Goal: Task Accomplishment & Management: Use online tool/utility

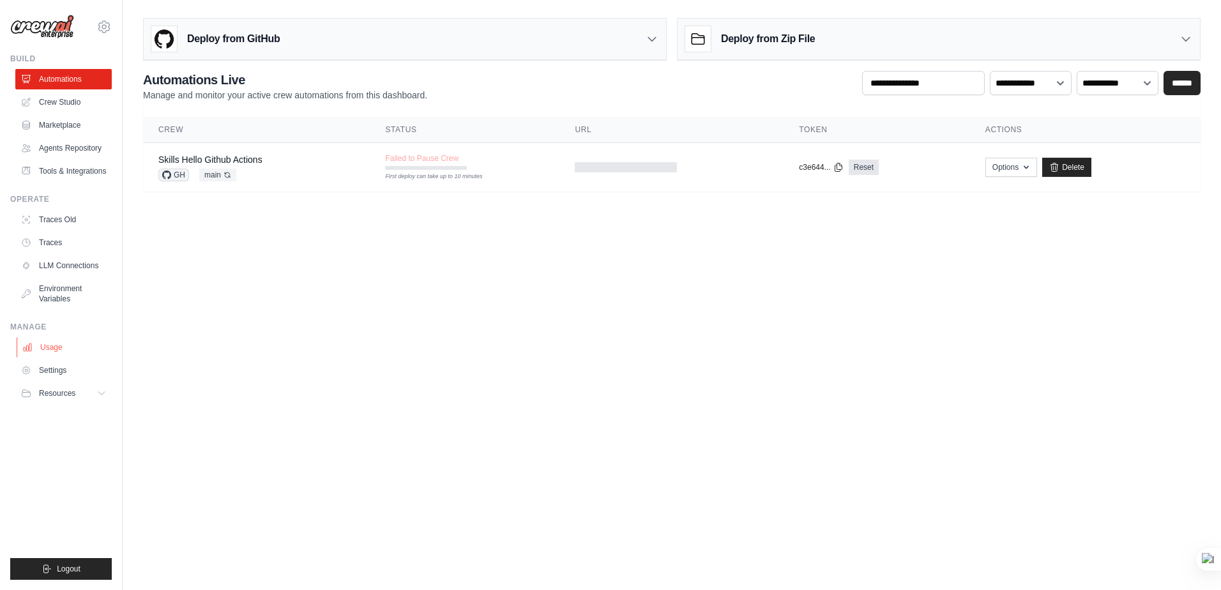
click at [49, 346] on link "Usage" at bounding box center [65, 347] width 96 height 20
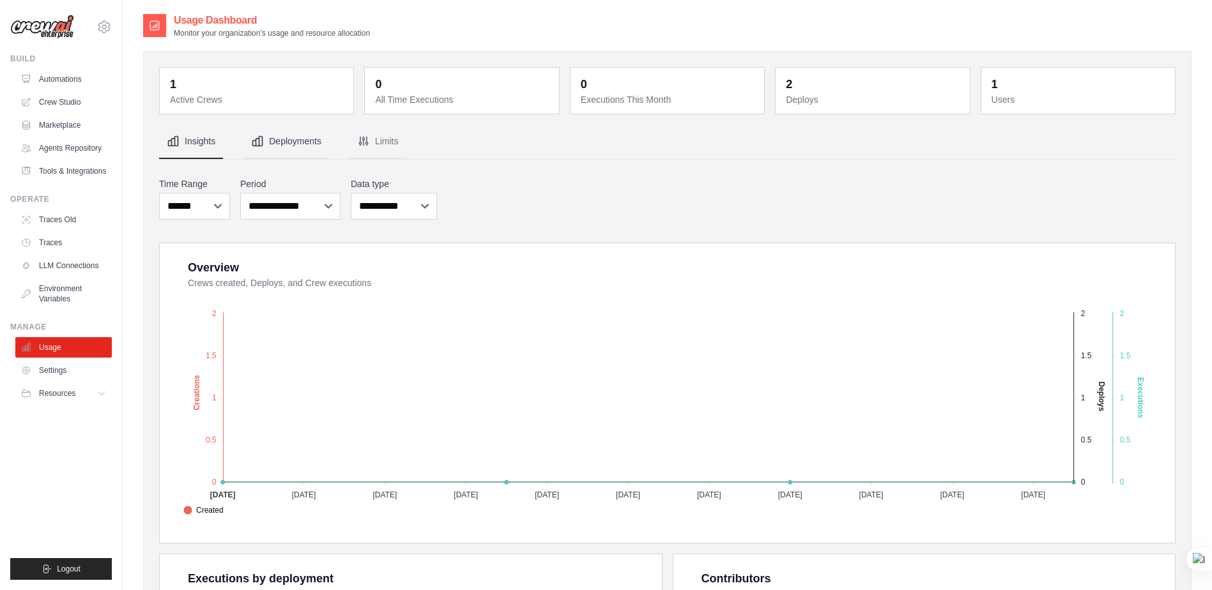
click at [257, 142] on icon "Tabs" at bounding box center [257, 141] width 13 height 13
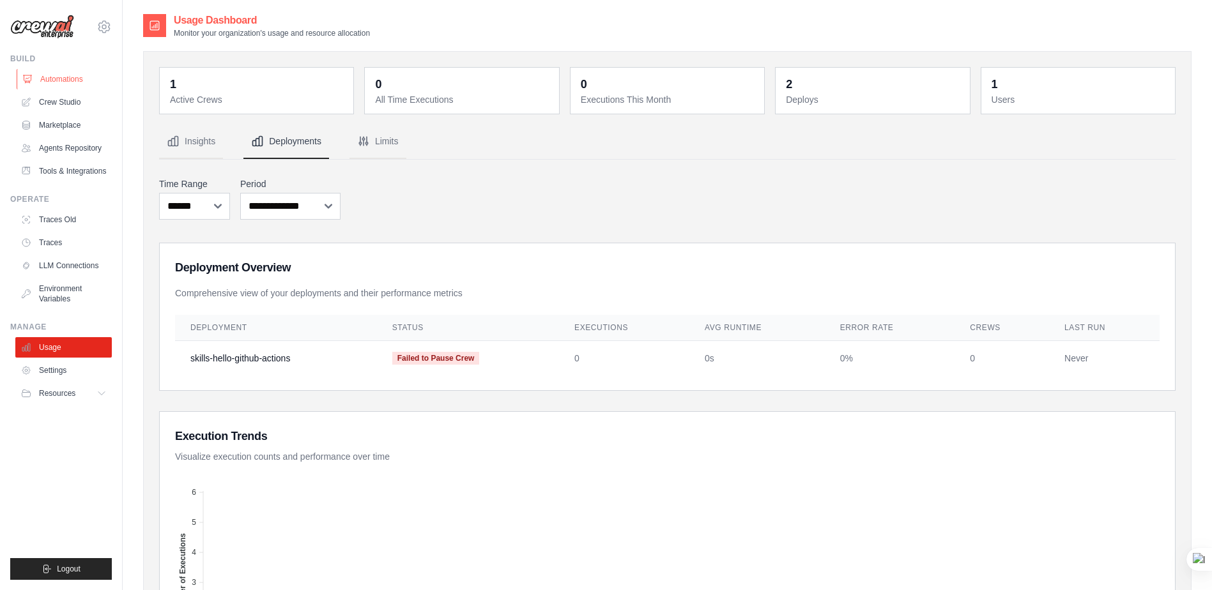
click at [68, 75] on link "Automations" at bounding box center [65, 79] width 96 height 20
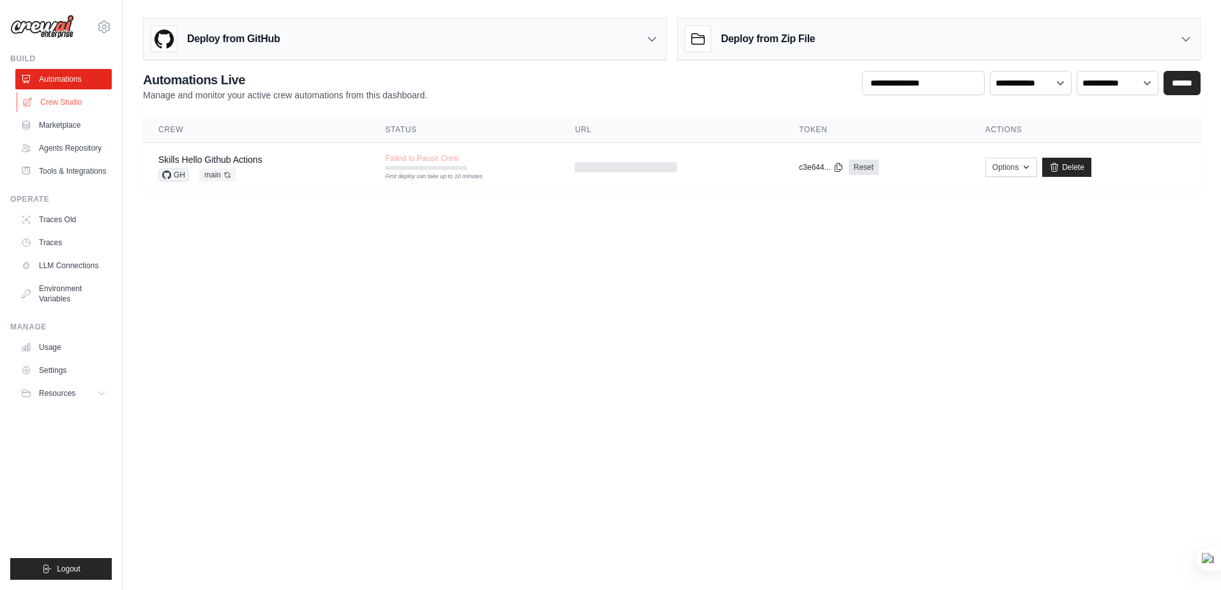
click at [66, 101] on link "Crew Studio" at bounding box center [65, 102] width 96 height 20
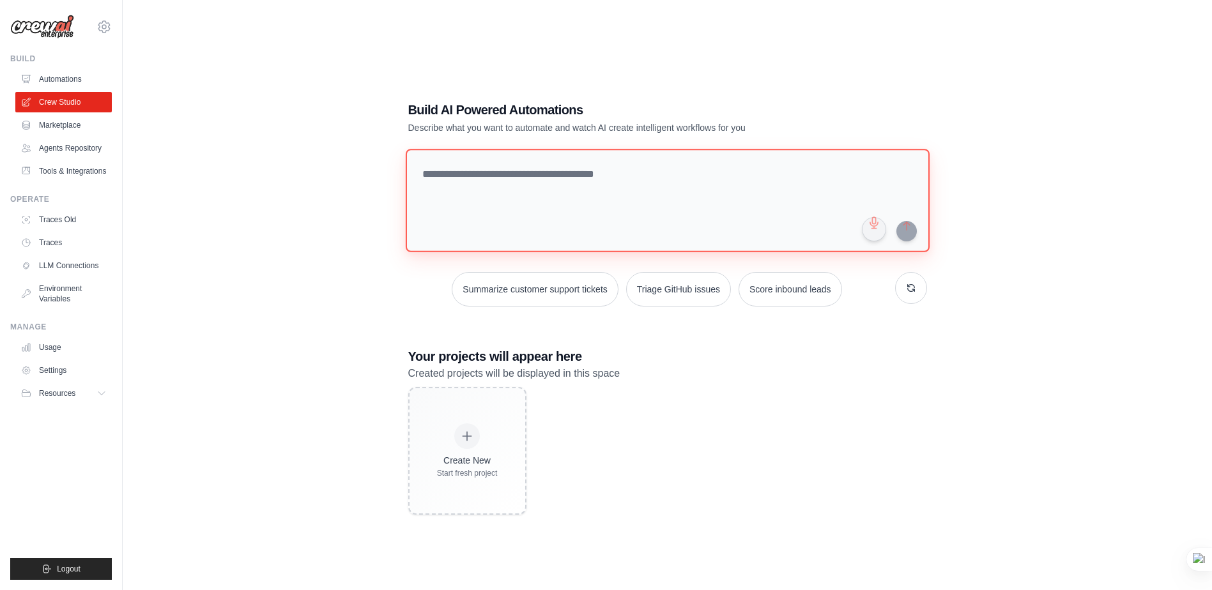
click at [498, 164] on textarea at bounding box center [667, 200] width 524 height 103
paste textarea "**********"
type textarea "**********"
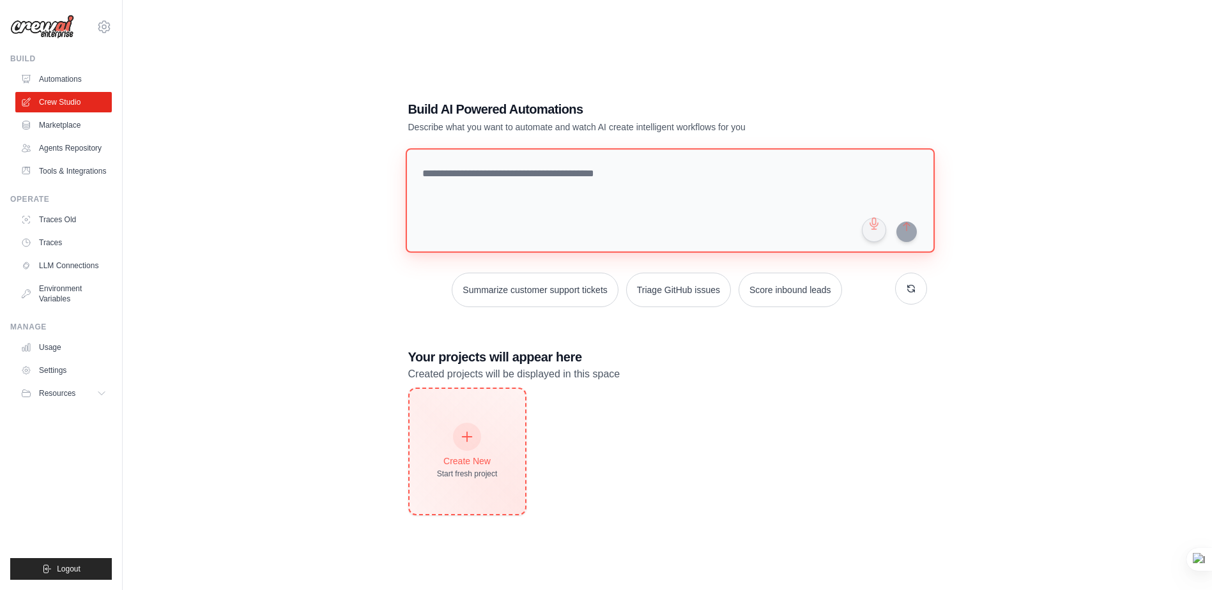
scroll to position [26, 0]
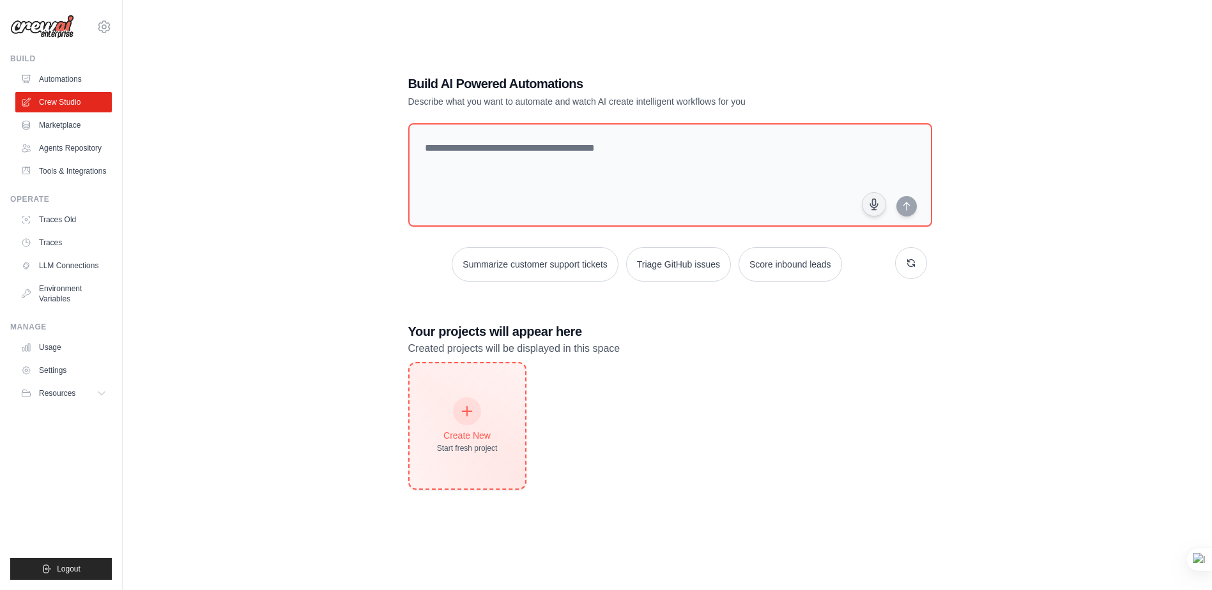
click at [481, 403] on div "Create New Start fresh project" at bounding box center [467, 426] width 61 height 55
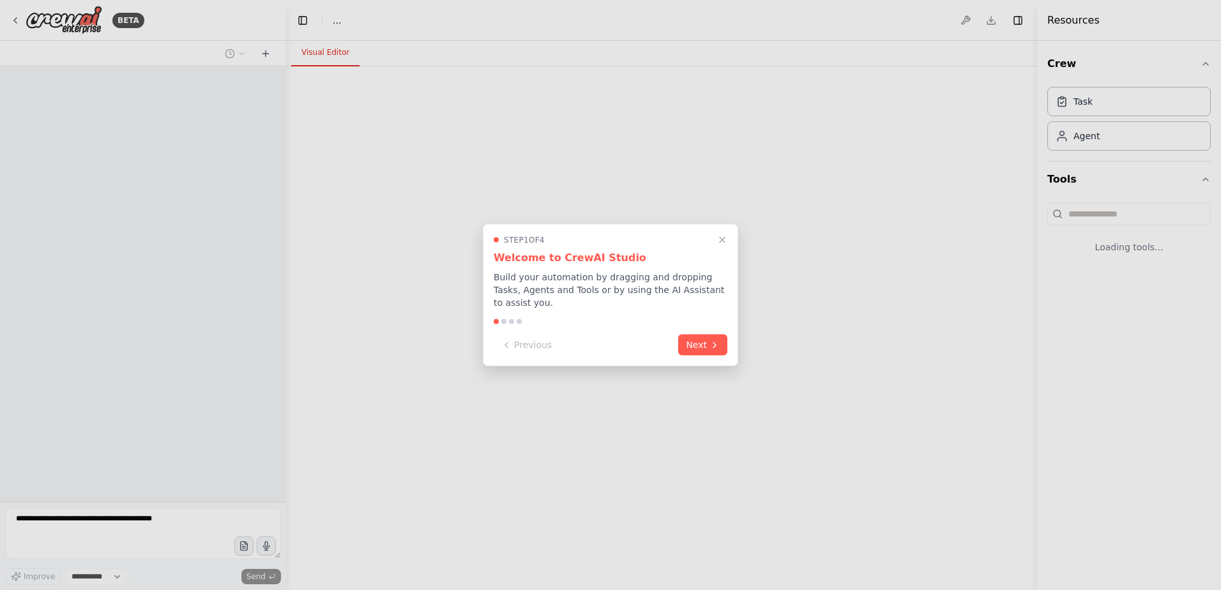
select select "****"
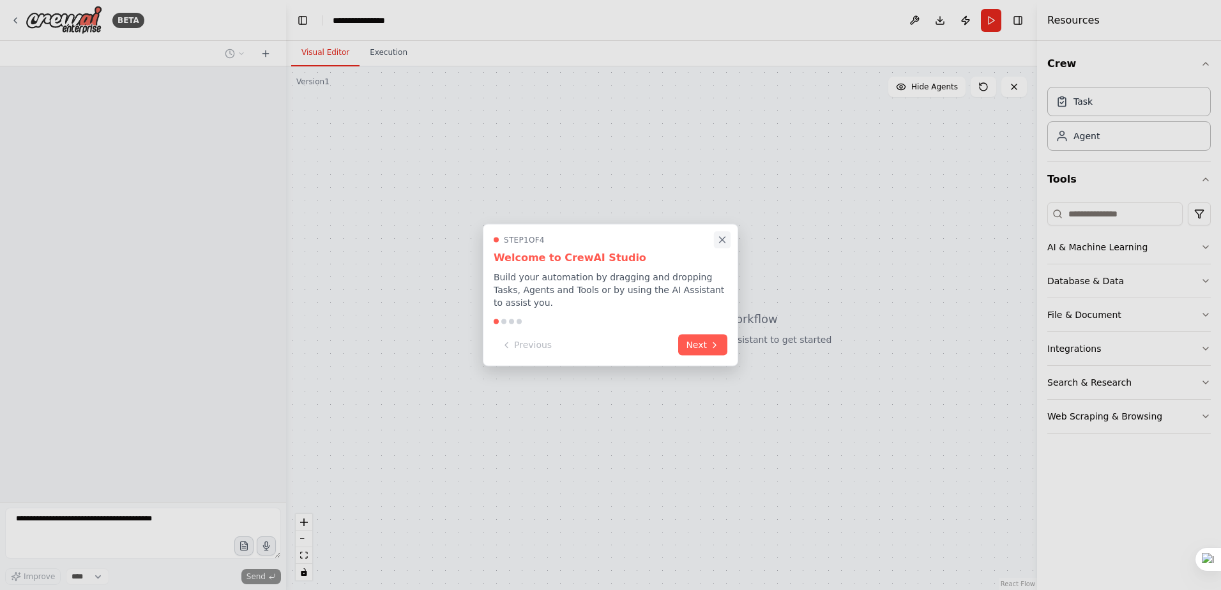
click at [725, 246] on icon "Close walkthrough" at bounding box center [722, 239] width 11 height 11
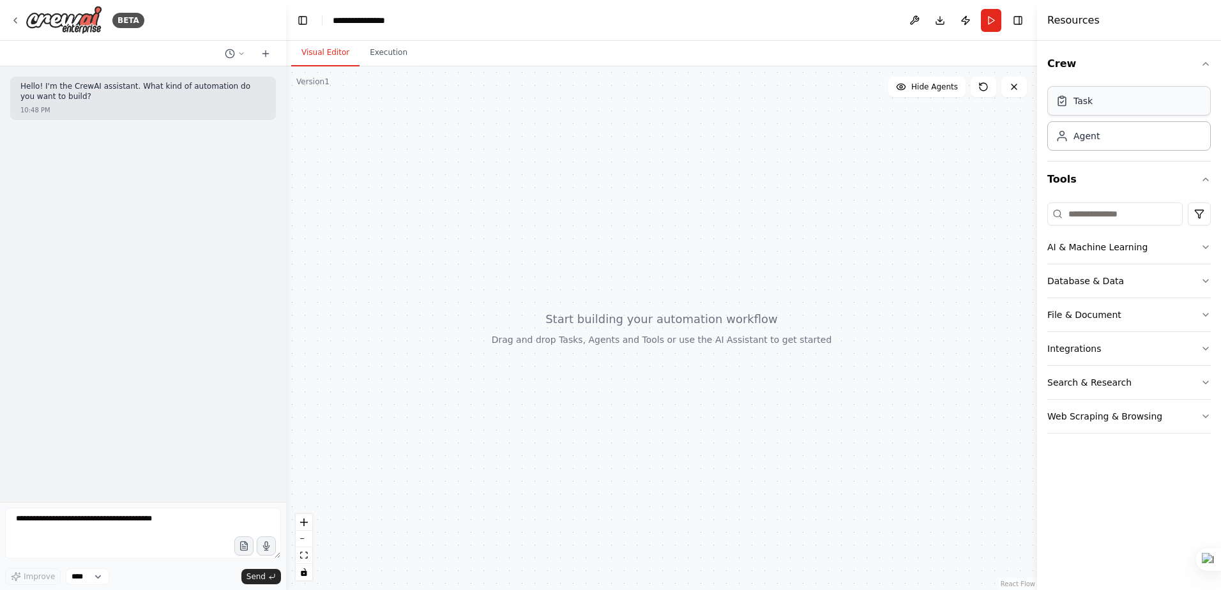
click at [1114, 98] on div "Task" at bounding box center [1128, 100] width 163 height 29
click at [1101, 133] on div "Agent" at bounding box center [1128, 135] width 163 height 29
click at [549, 347] on div at bounding box center [661, 328] width 751 height 524
click at [1089, 249] on div "AI & Machine Learning" at bounding box center [1097, 247] width 100 height 13
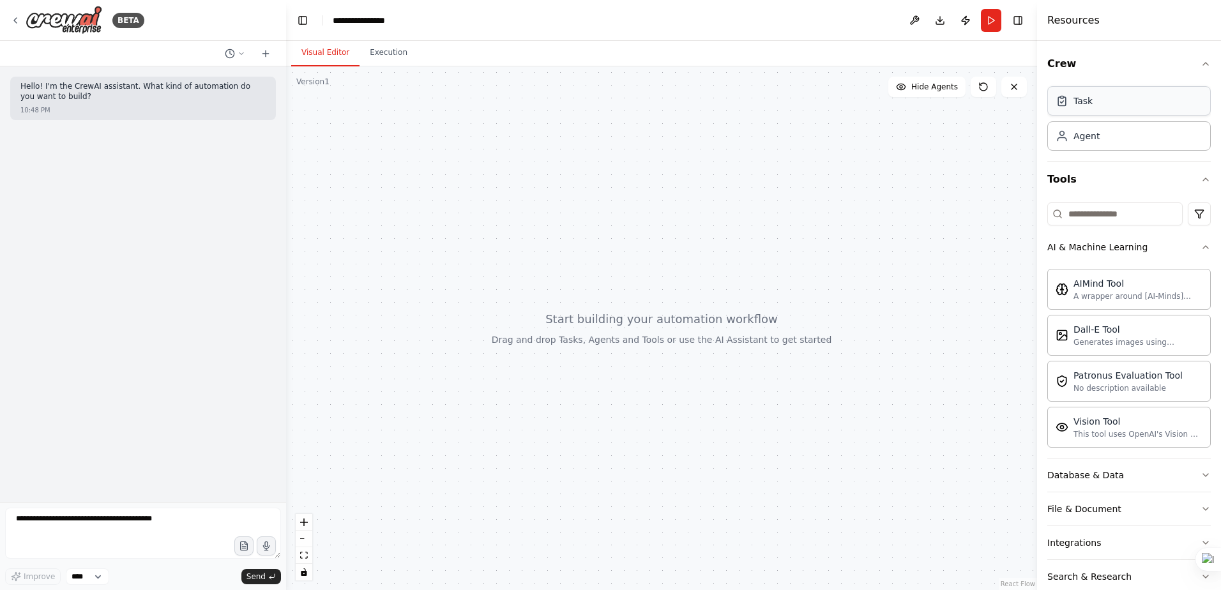
click at [1121, 100] on div "Task" at bounding box center [1128, 100] width 163 height 29
click at [57, 517] on textarea at bounding box center [143, 533] width 276 height 51
type textarea "**********"
click at [1156, 219] on input at bounding box center [1114, 213] width 135 height 23
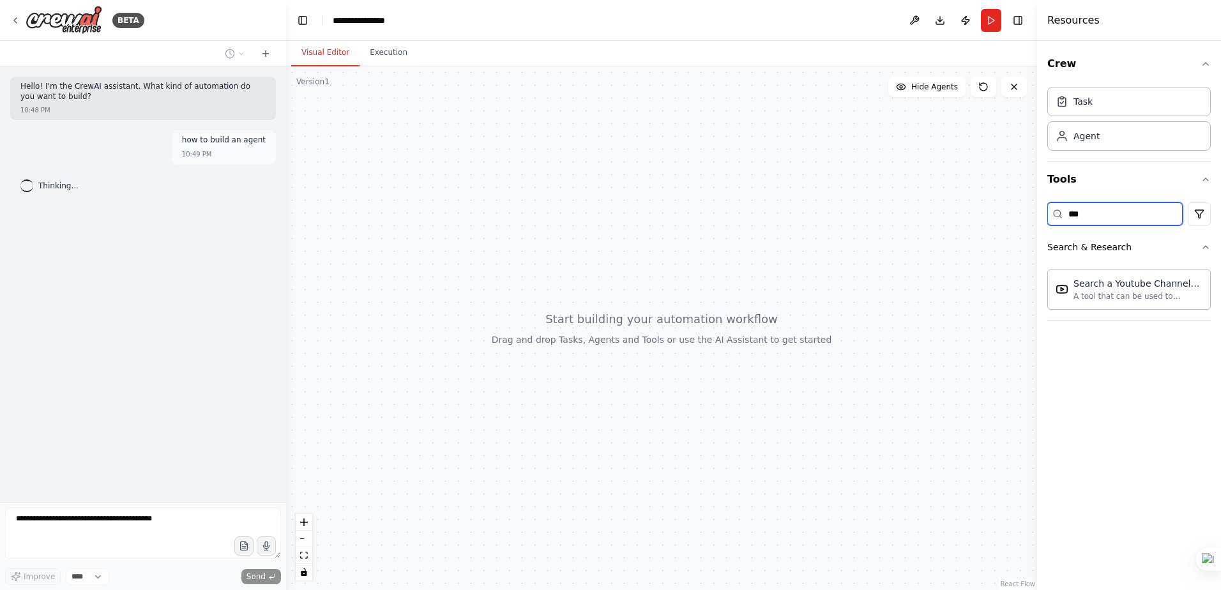
type input "***"
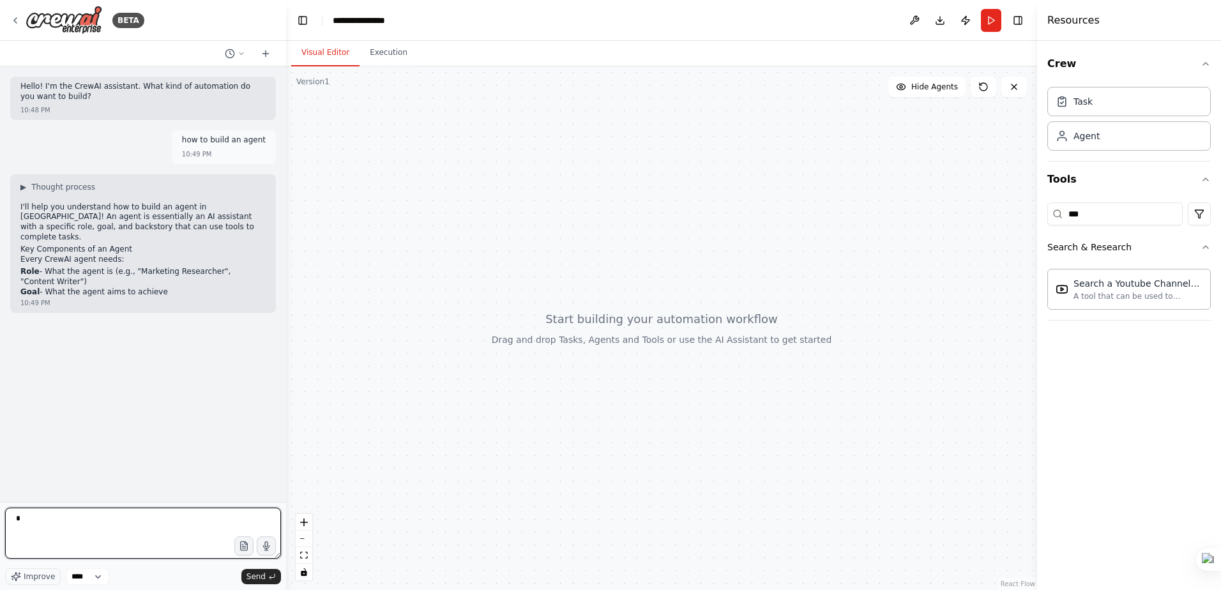
type textarea "*"
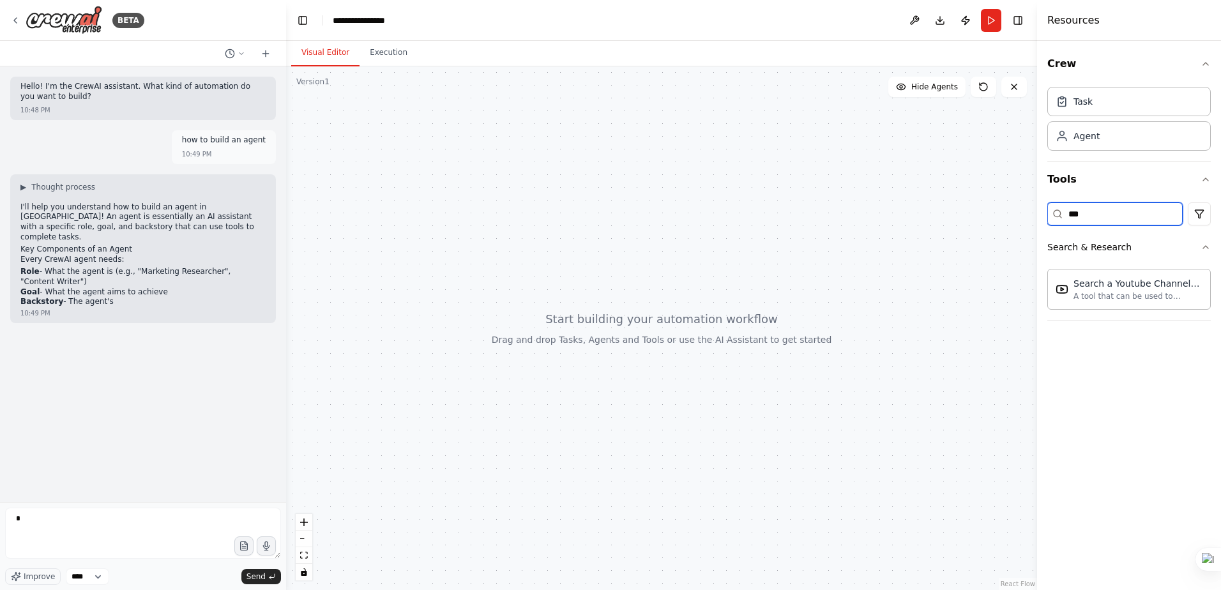
drag, startPoint x: 1120, startPoint y: 220, endPoint x: 1032, endPoint y: 201, distance: 89.4
click at [1037, 201] on div "Resources Crew Task Agent Tools *** Search & Research Search a Youtube Channels…" at bounding box center [1129, 295] width 184 height 590
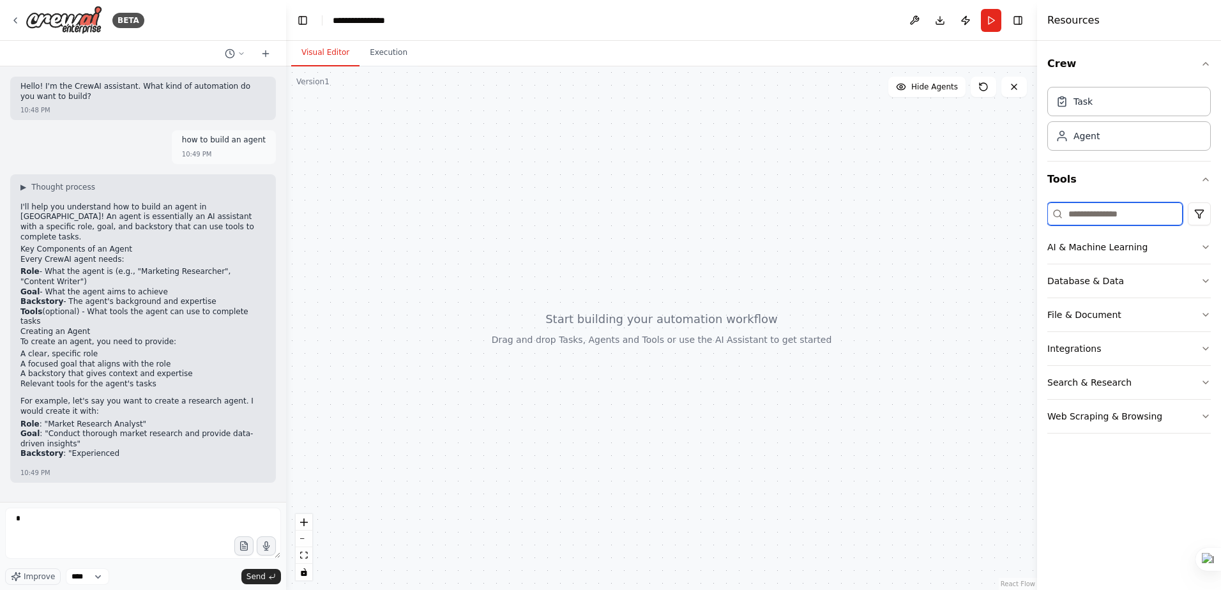
click at [1104, 218] on input at bounding box center [1114, 213] width 135 height 23
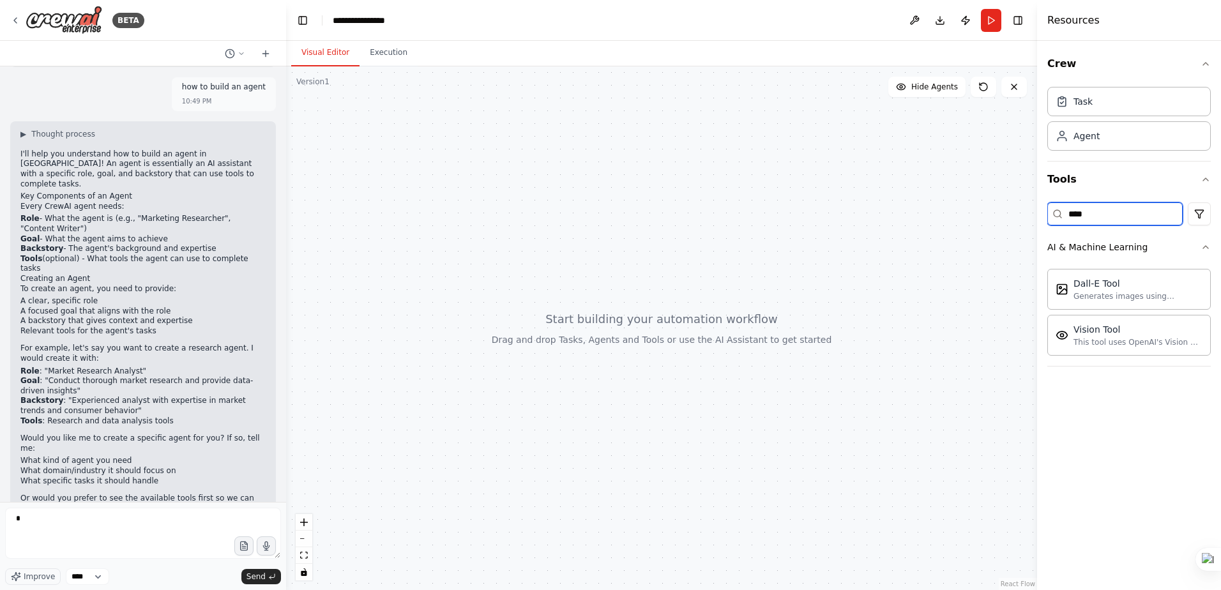
scroll to position [63, 0]
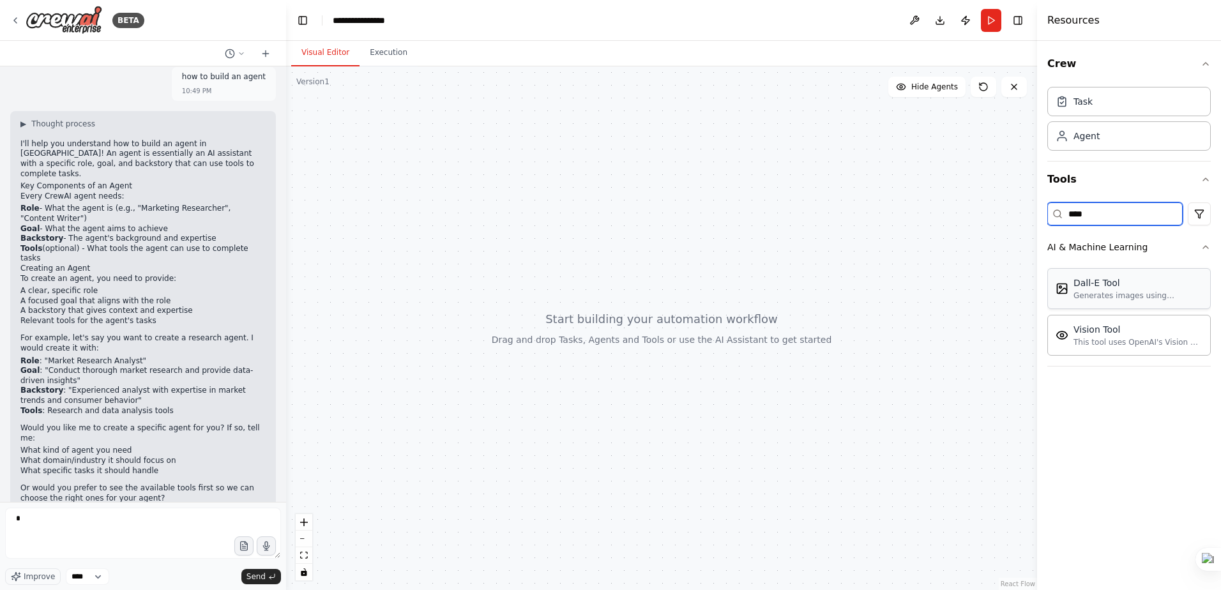
type input "****"
click at [1129, 303] on div "Dall-E Tool Generates images using OpenAI's Dall-E model." at bounding box center [1128, 288] width 163 height 41
click at [1134, 288] on div "Dall-E Tool" at bounding box center [1138, 283] width 129 height 13
drag, startPoint x: 1134, startPoint y: 288, endPoint x: 738, endPoint y: 241, distance: 399.4
click at [738, 241] on div "BETA Hello! I'm the CrewAI assistant. What kind of automation do you want to bu…" at bounding box center [610, 295] width 1221 height 590
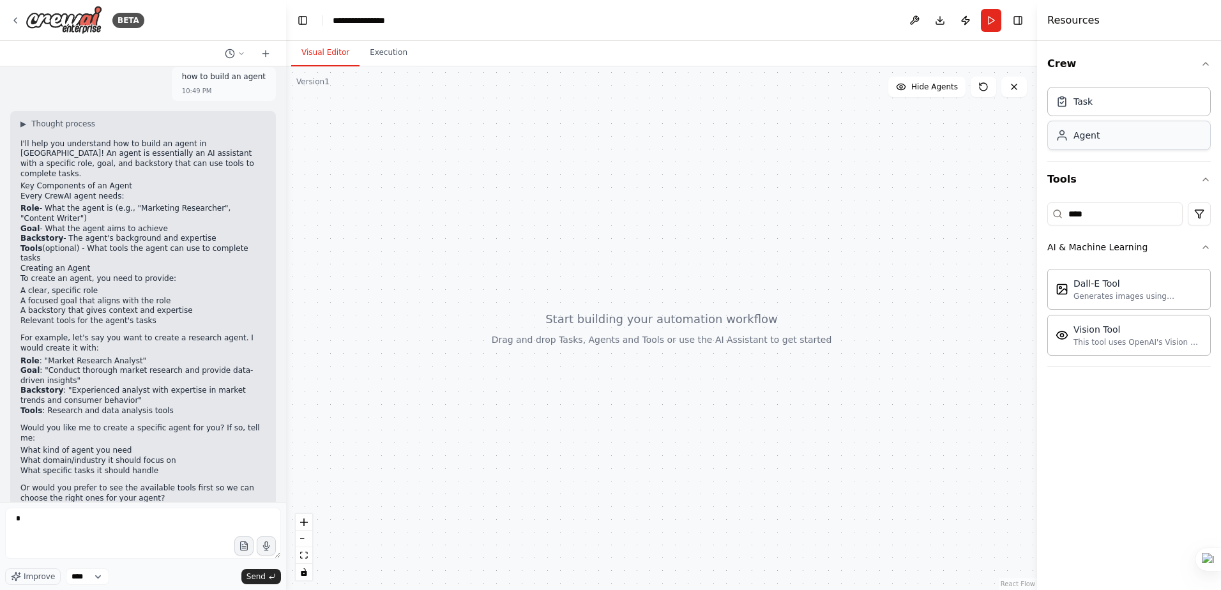
click at [1084, 143] on div "Agent" at bounding box center [1128, 135] width 163 height 29
click at [1108, 308] on div "Dall-E Tool Generates images using OpenAI's Dall-E model." at bounding box center [1128, 288] width 163 height 41
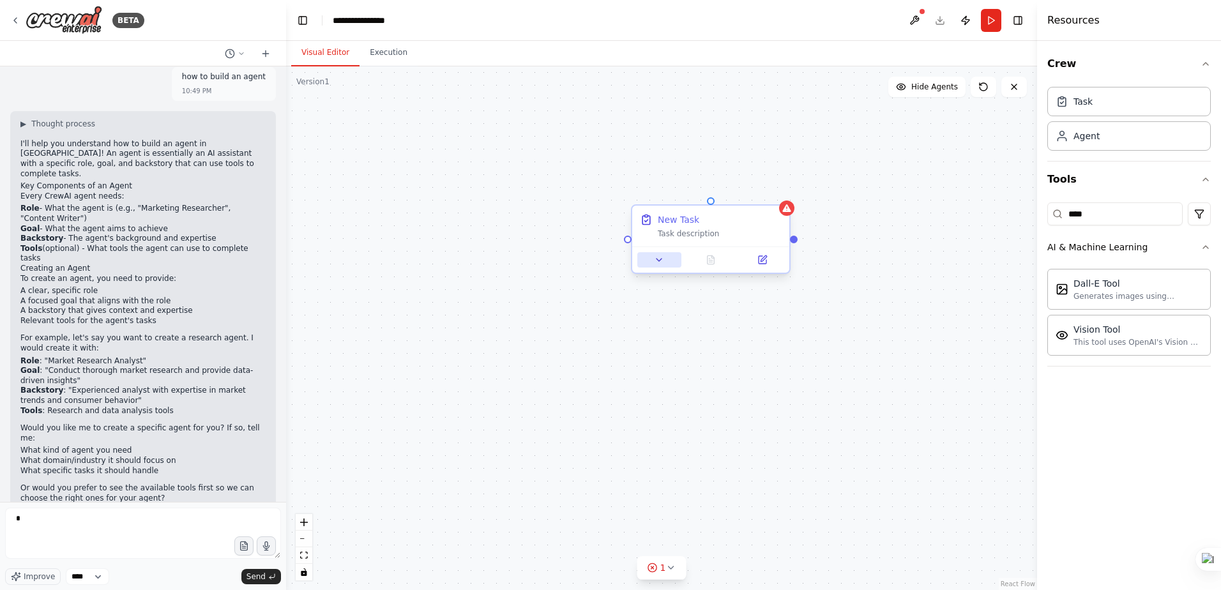
click at [663, 261] on icon at bounding box center [659, 260] width 10 height 10
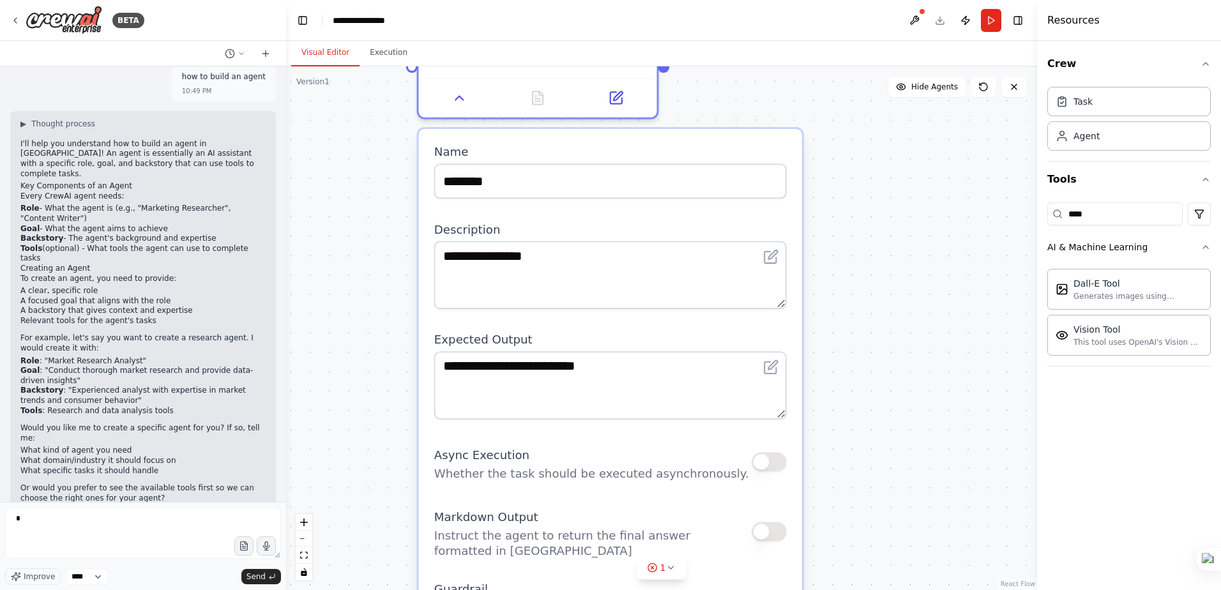
drag, startPoint x: 762, startPoint y: 254, endPoint x: 600, endPoint y: 163, distance: 185.0
click at [600, 163] on div "Name ********" at bounding box center [610, 171] width 353 height 54
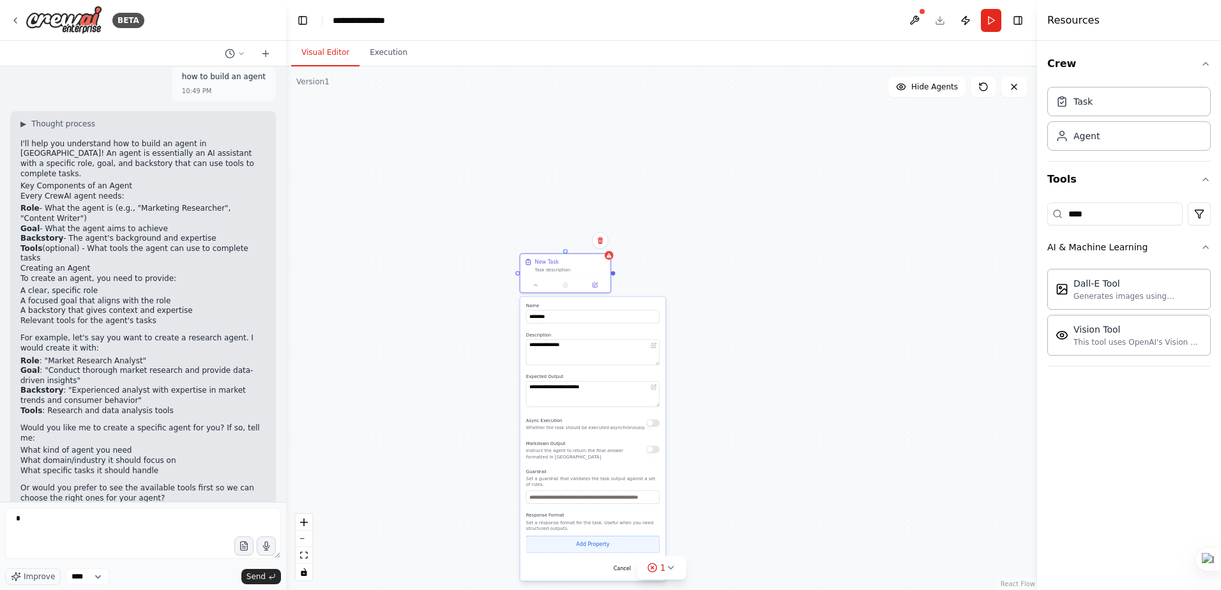
click at [604, 537] on button "Add Property" at bounding box center [592, 544] width 133 height 17
click at [558, 538] on input "**********" at bounding box center [549, 542] width 47 height 13
click at [556, 267] on div "Task description" at bounding box center [570, 269] width 71 height 6
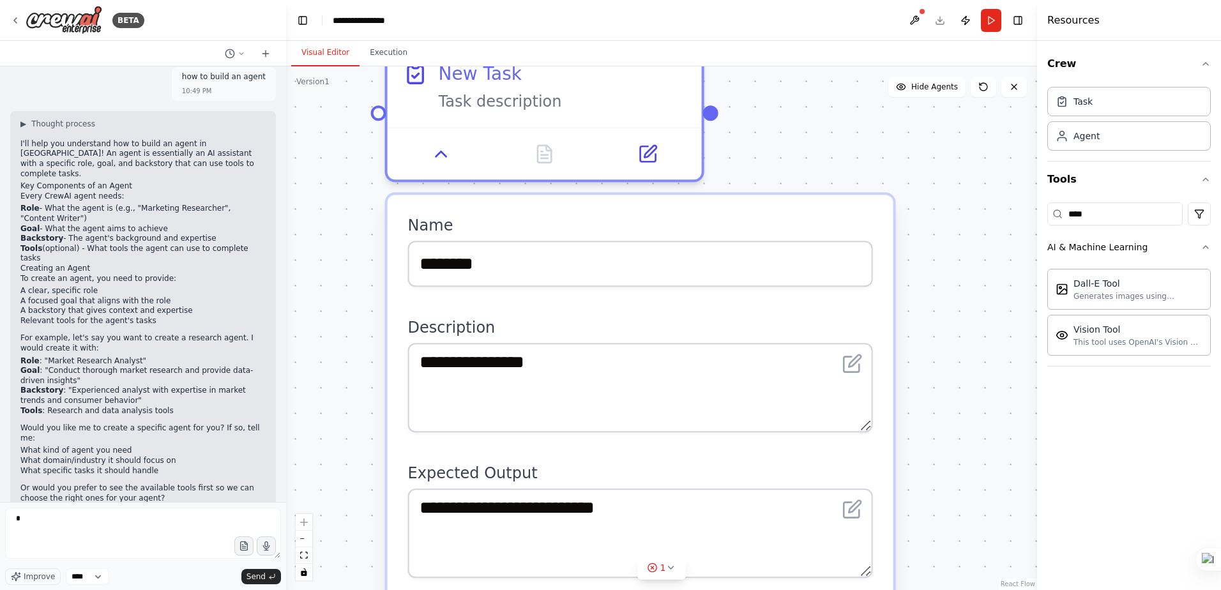
click at [552, 487] on div "**********" at bounding box center [640, 520] width 465 height 115
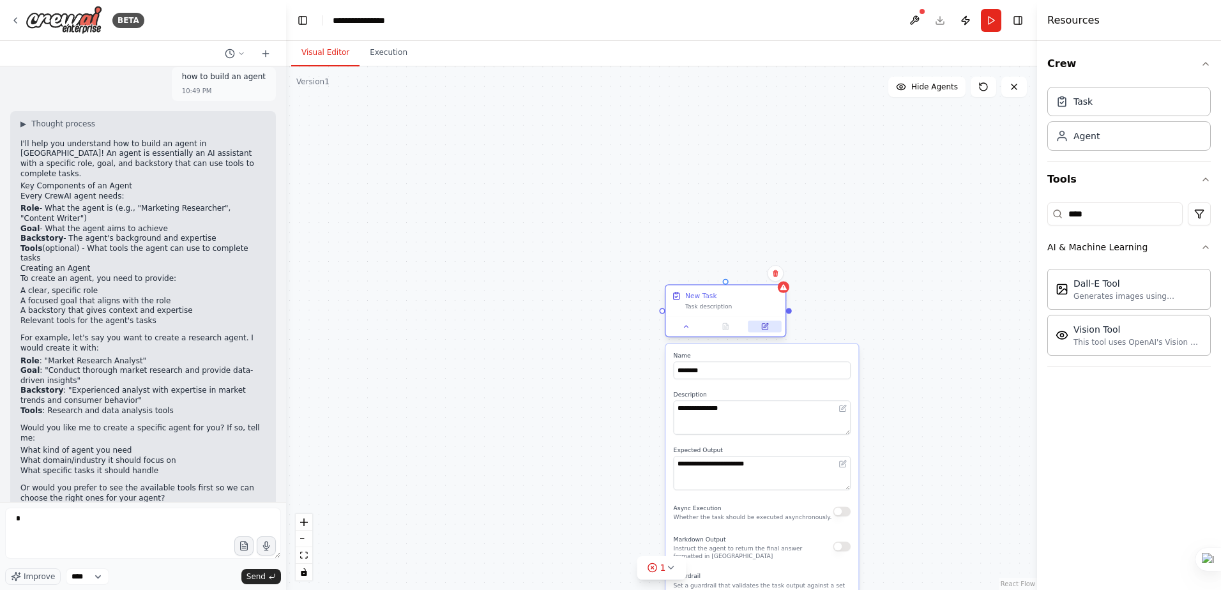
click at [764, 324] on icon at bounding box center [765, 327] width 6 height 6
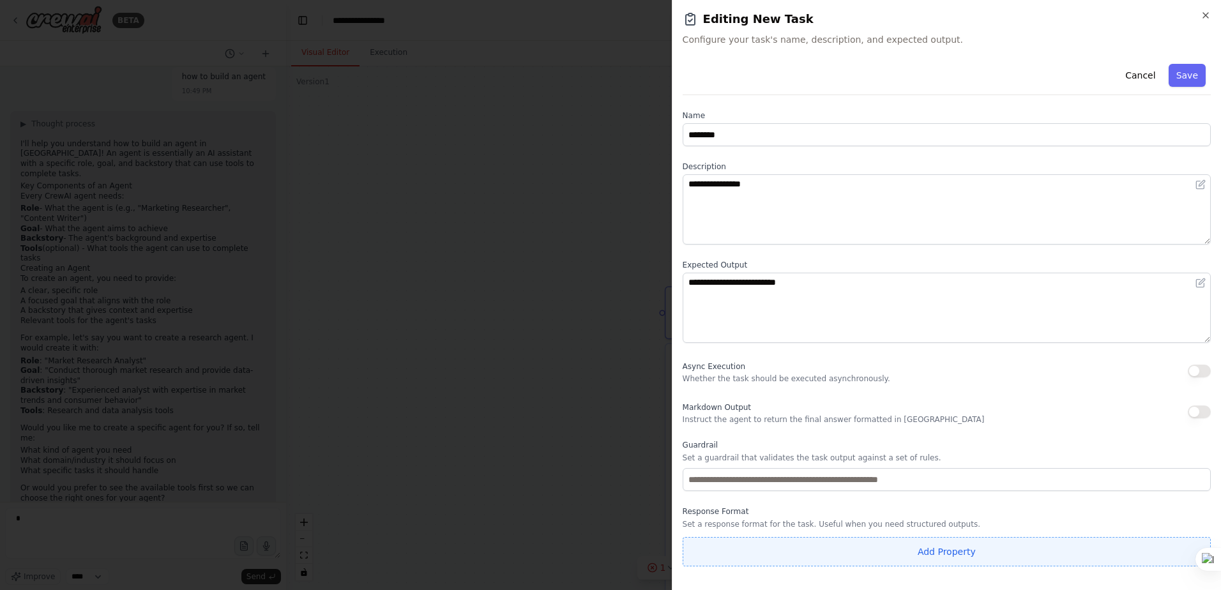
click at [848, 552] on button "Add Property" at bounding box center [947, 551] width 528 height 29
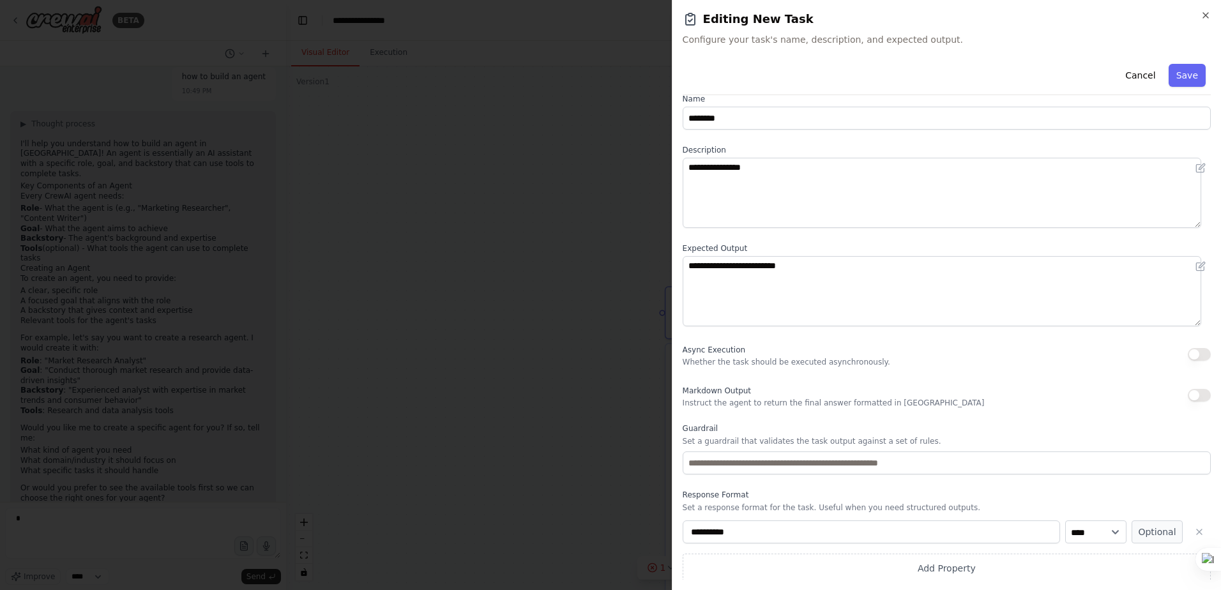
scroll to position [20, 0]
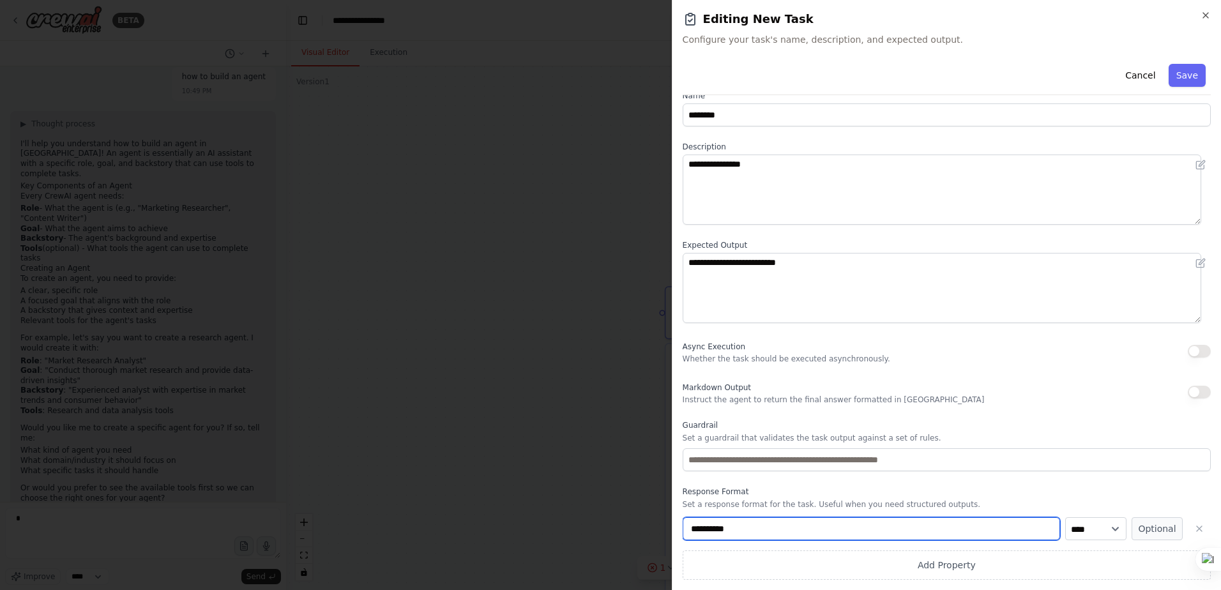
click at [897, 528] on input "**********" at bounding box center [871, 528] width 377 height 23
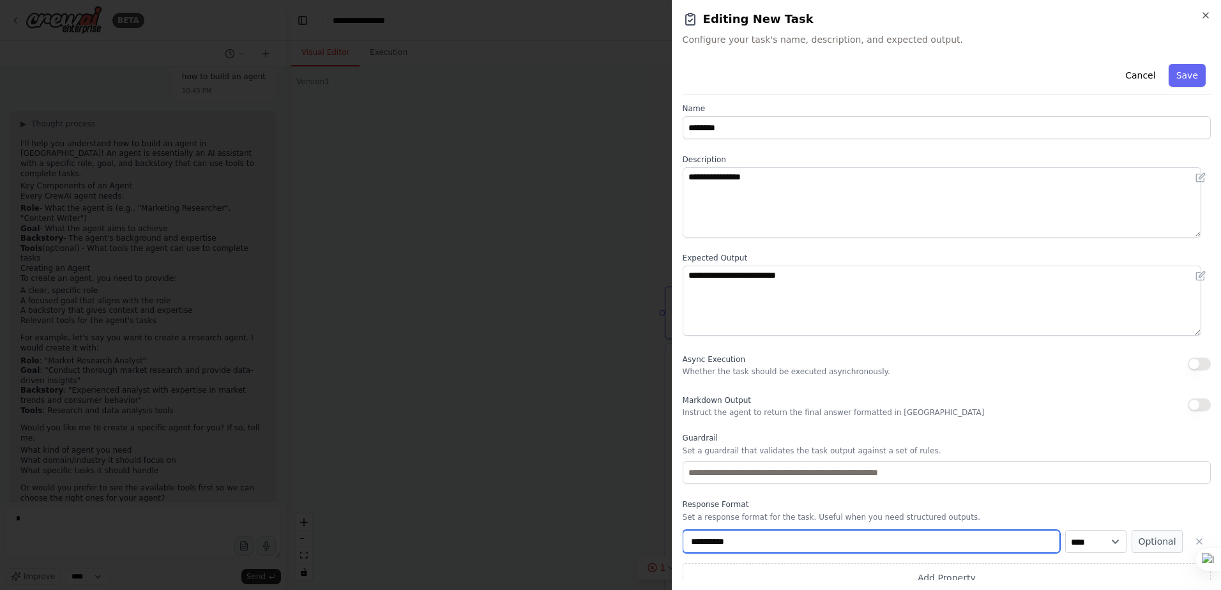
scroll to position [0, 0]
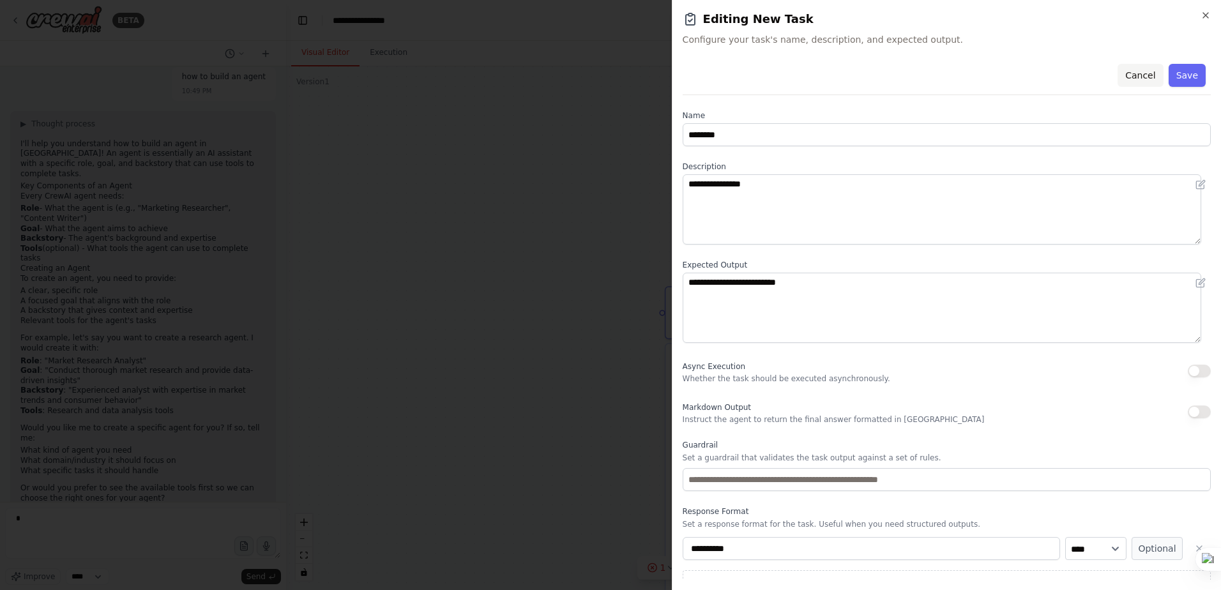
click at [1125, 70] on button "Cancel" at bounding box center [1140, 75] width 45 height 23
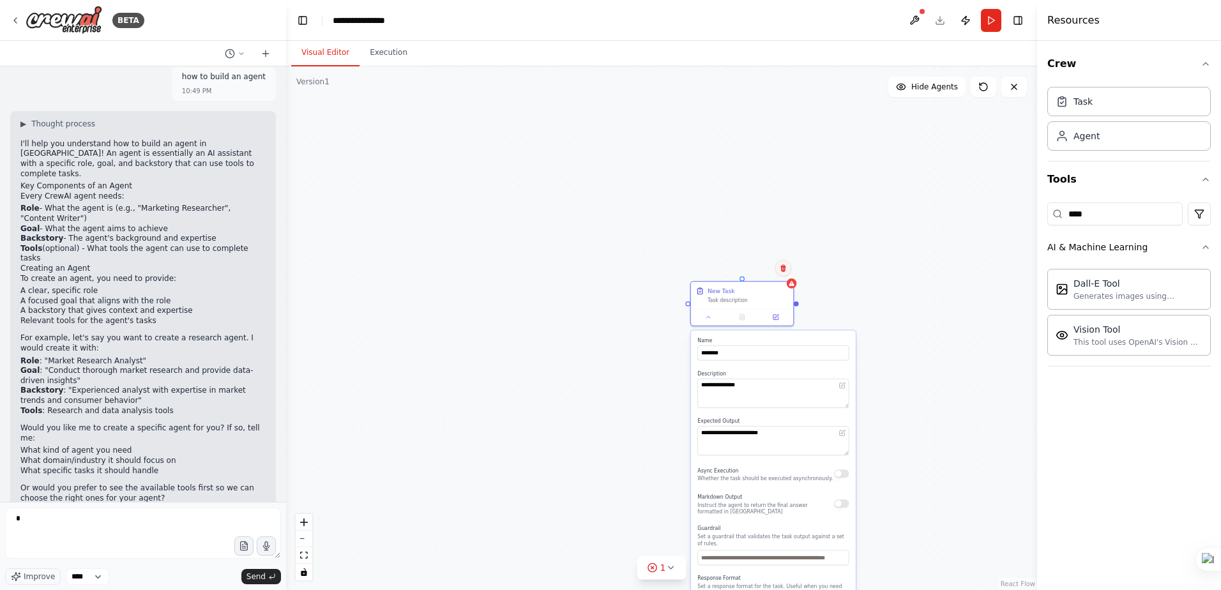
click at [783, 268] on icon at bounding box center [782, 268] width 5 height 7
click at [740, 264] on button "Confirm" at bounding box center [746, 268] width 45 height 15
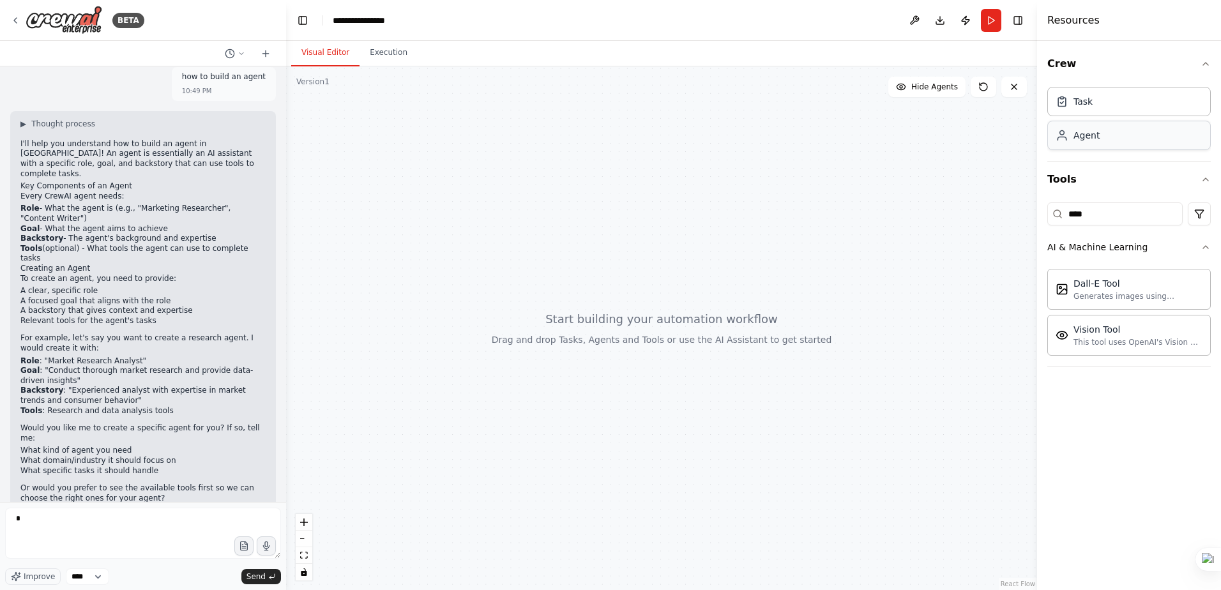
click at [1115, 134] on div "Agent" at bounding box center [1128, 135] width 163 height 29
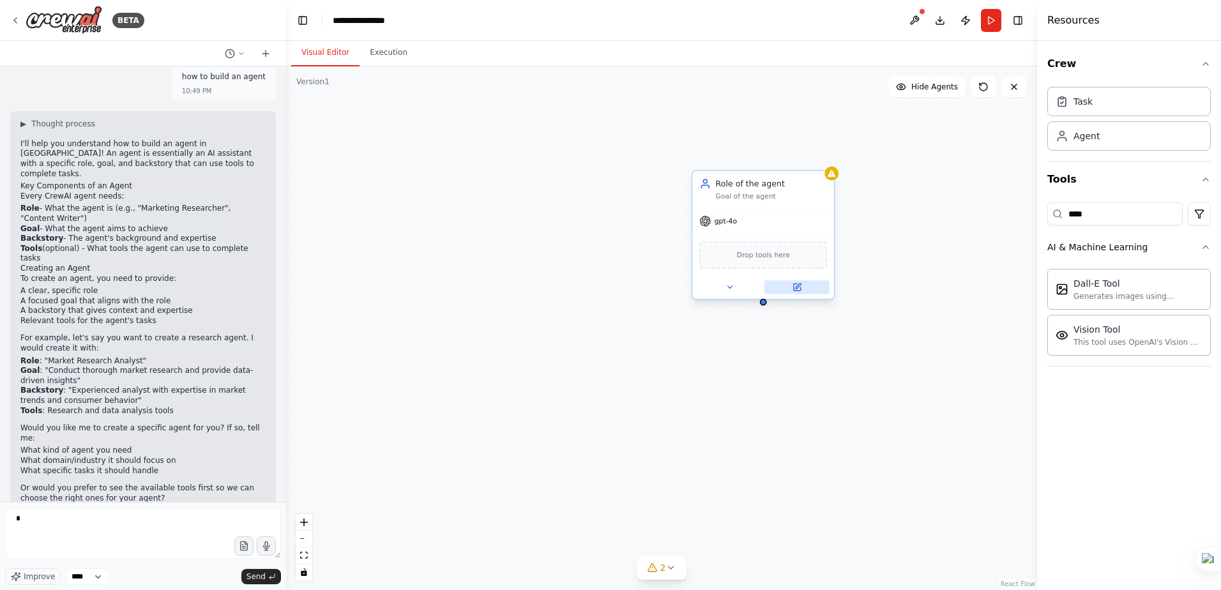
click at [795, 285] on icon at bounding box center [796, 287] width 7 height 7
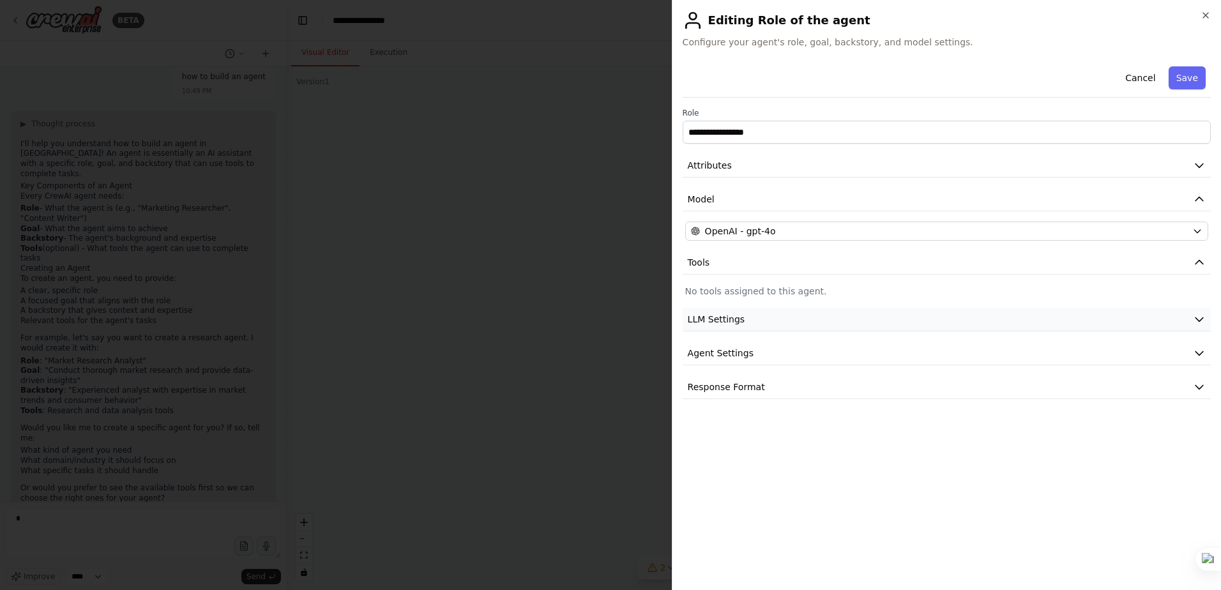
click at [902, 321] on button "LLM Settings" at bounding box center [947, 320] width 528 height 24
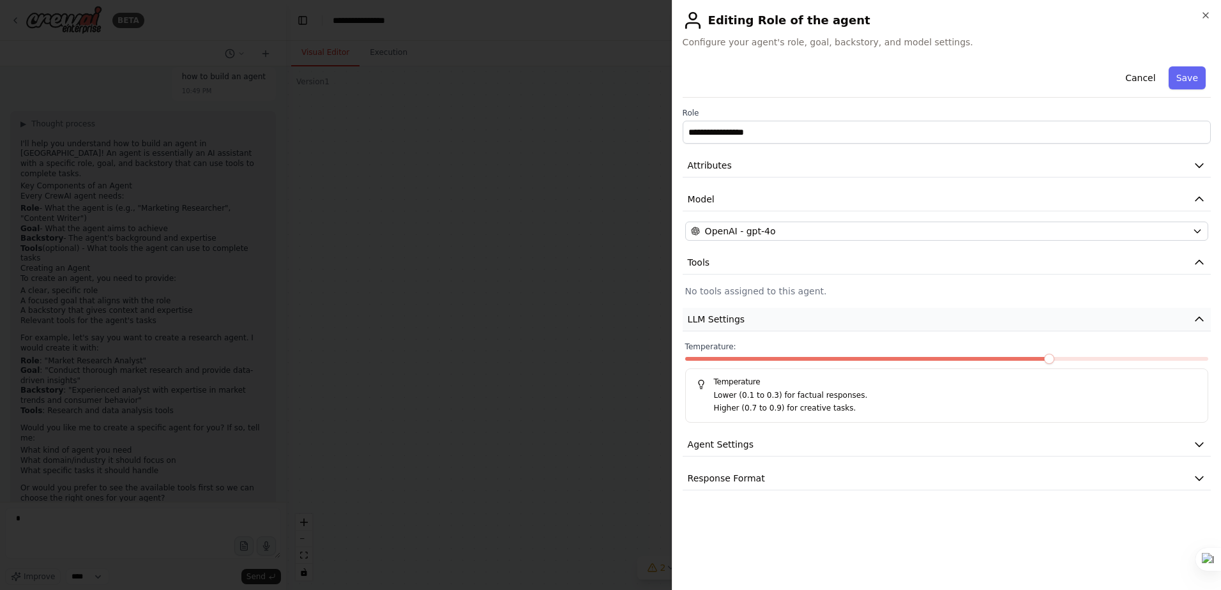
click at [902, 321] on button "LLM Settings" at bounding box center [947, 320] width 528 height 24
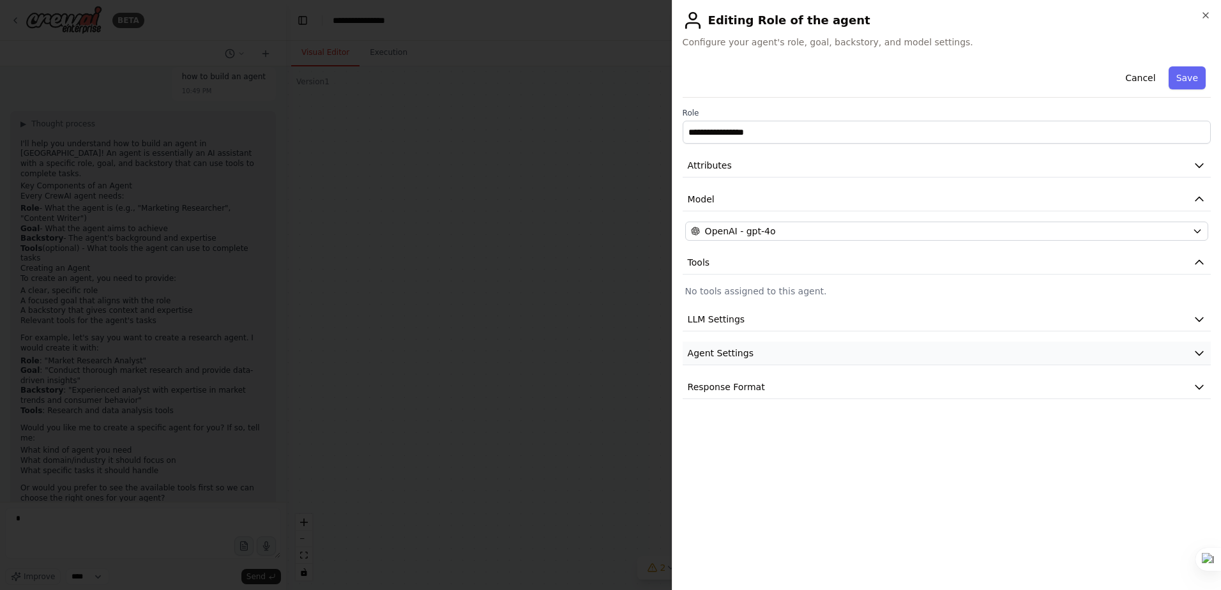
click at [777, 363] on button "Agent Settings" at bounding box center [947, 354] width 528 height 24
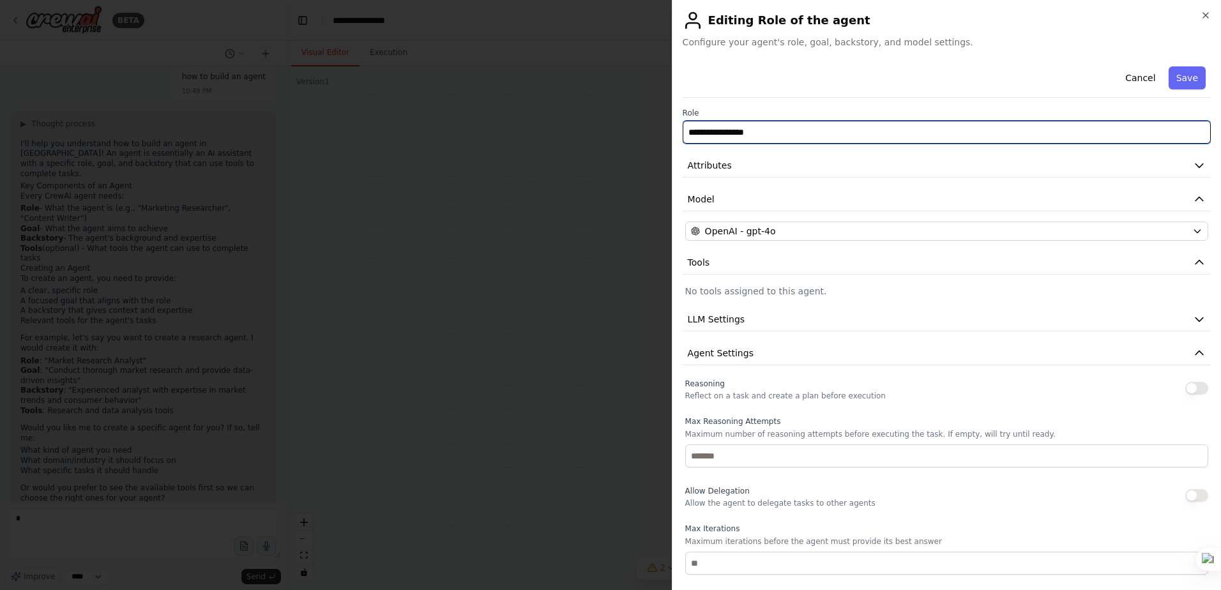
click at [754, 133] on input "**********" at bounding box center [947, 132] width 528 height 23
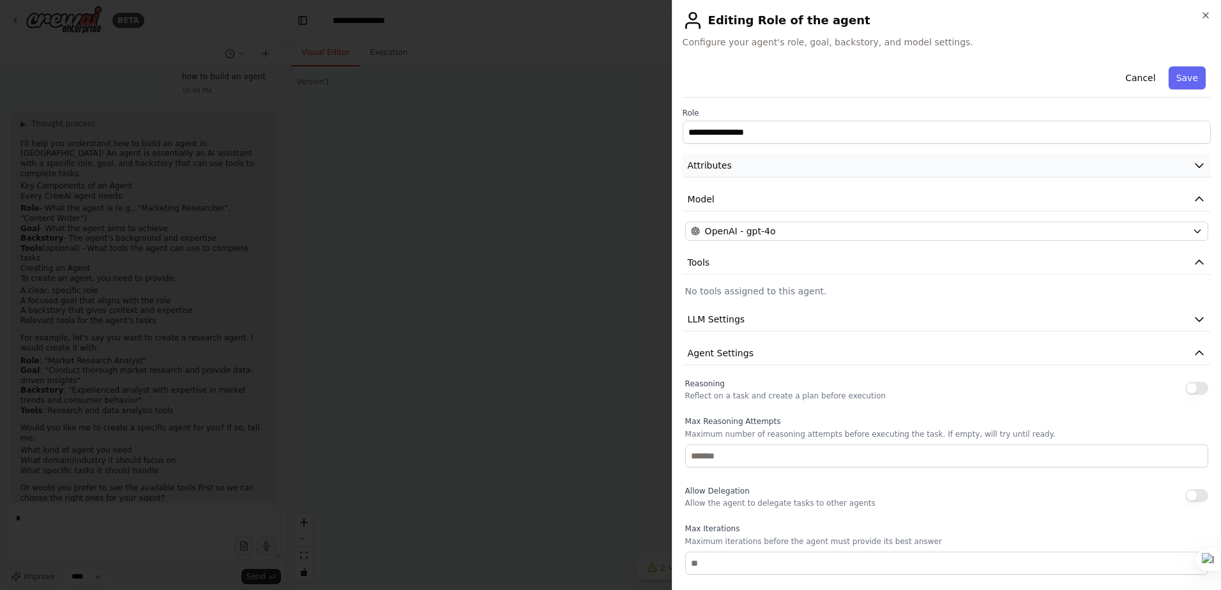
click at [767, 165] on button "Attributes" at bounding box center [947, 166] width 528 height 24
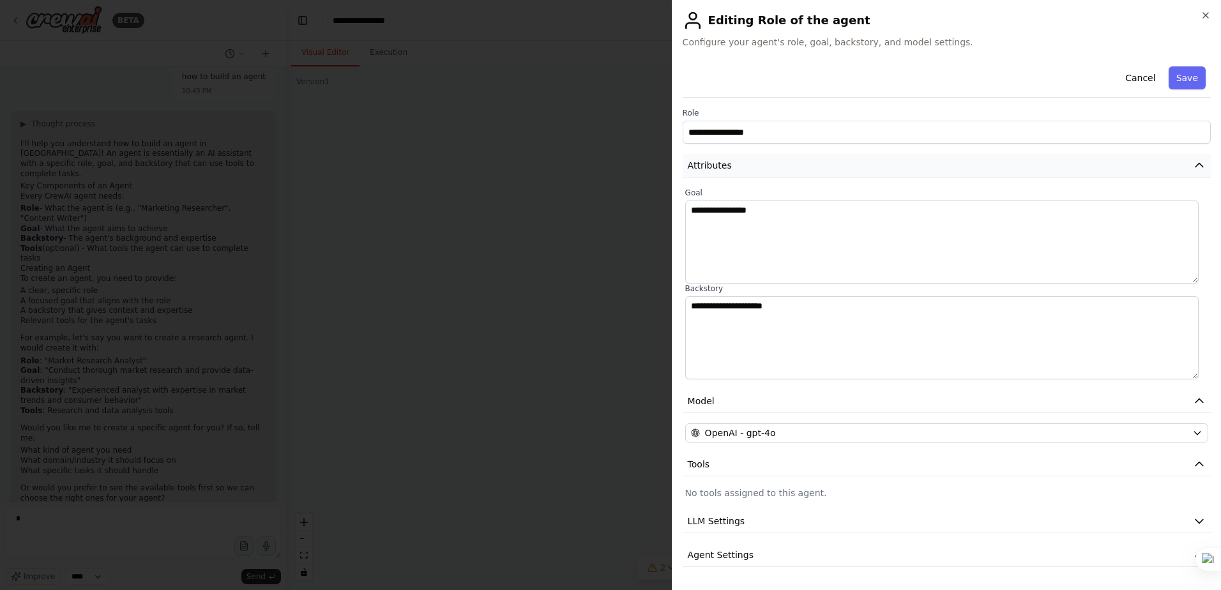
click at [767, 165] on button "Attributes" at bounding box center [947, 166] width 528 height 24
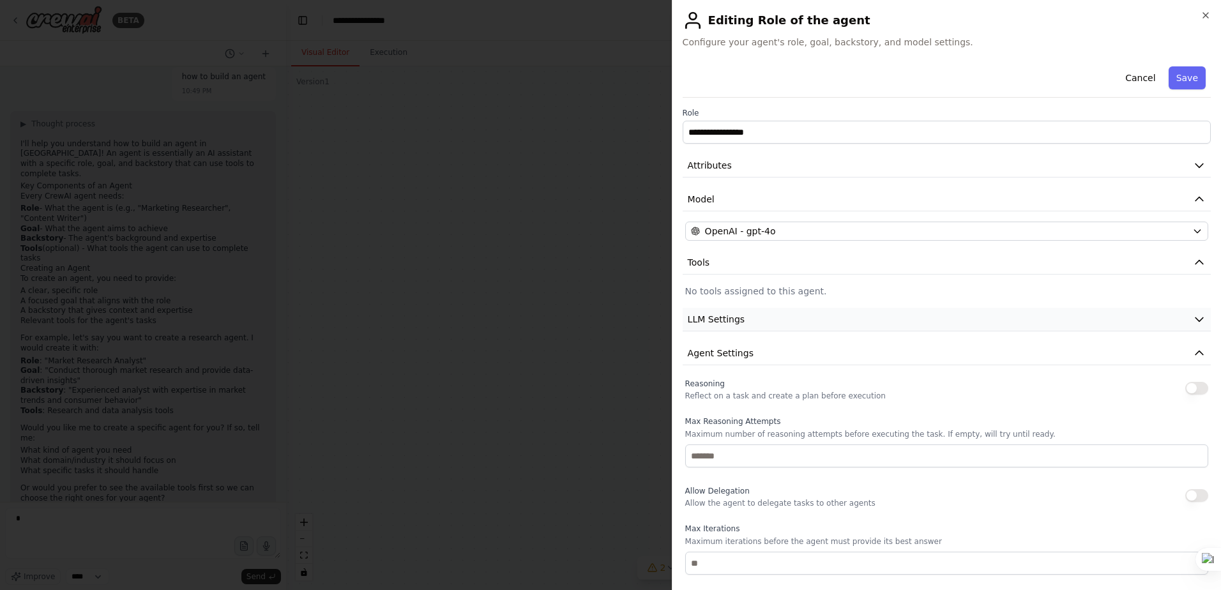
click at [759, 313] on button "LLM Settings" at bounding box center [947, 320] width 528 height 24
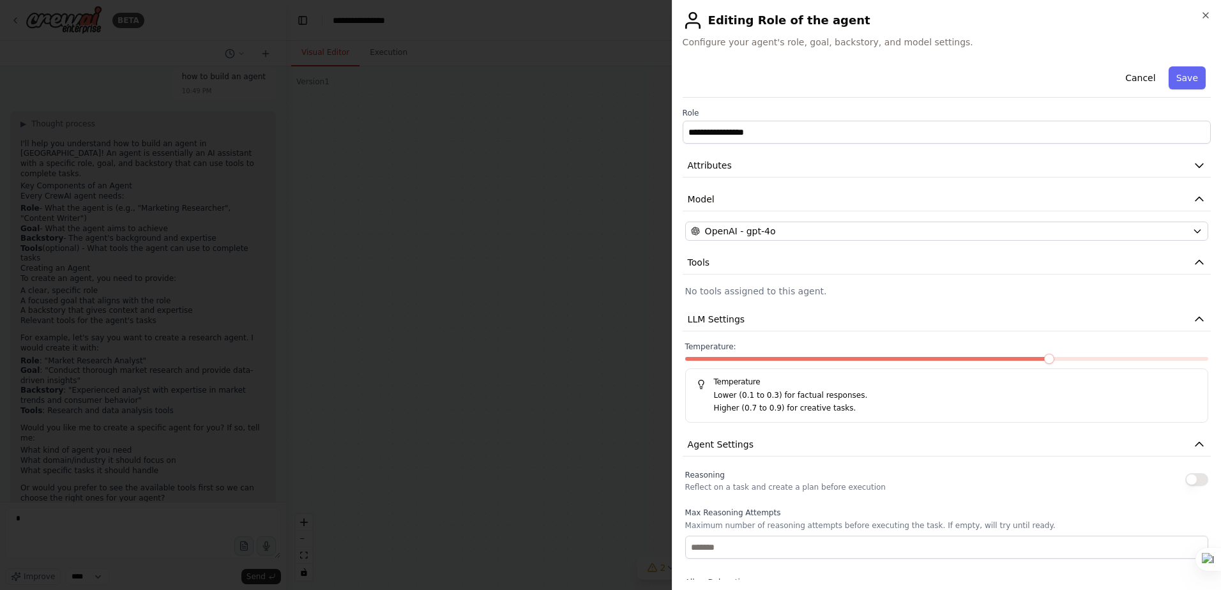
click at [733, 383] on h5 "Temperature" at bounding box center [946, 382] width 501 height 10
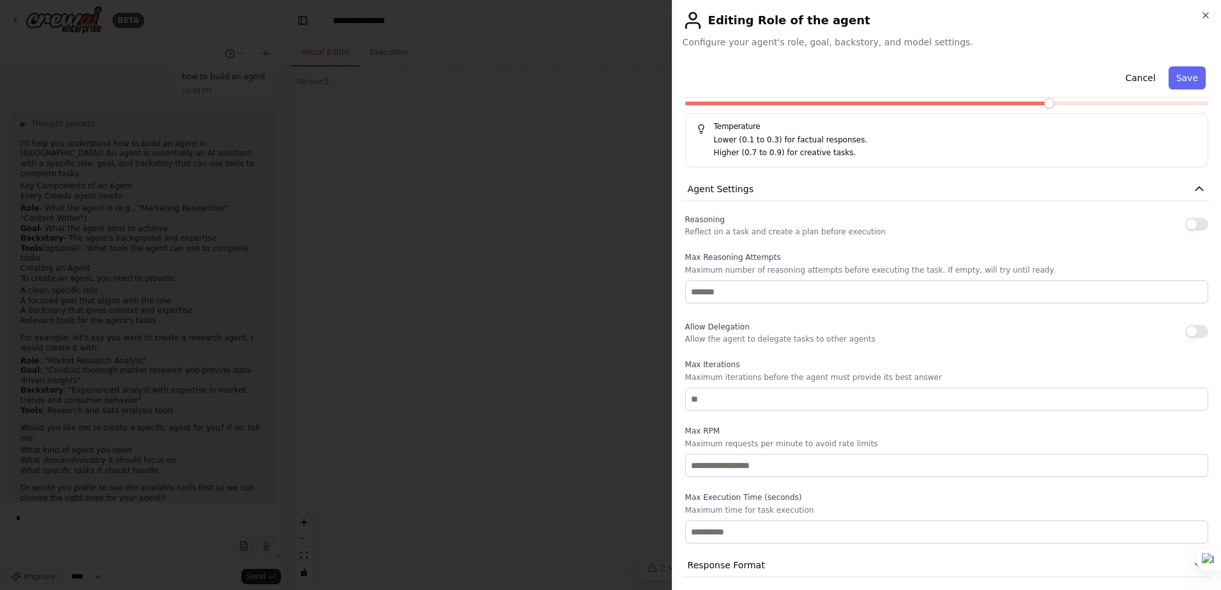
scroll to position [263, 0]
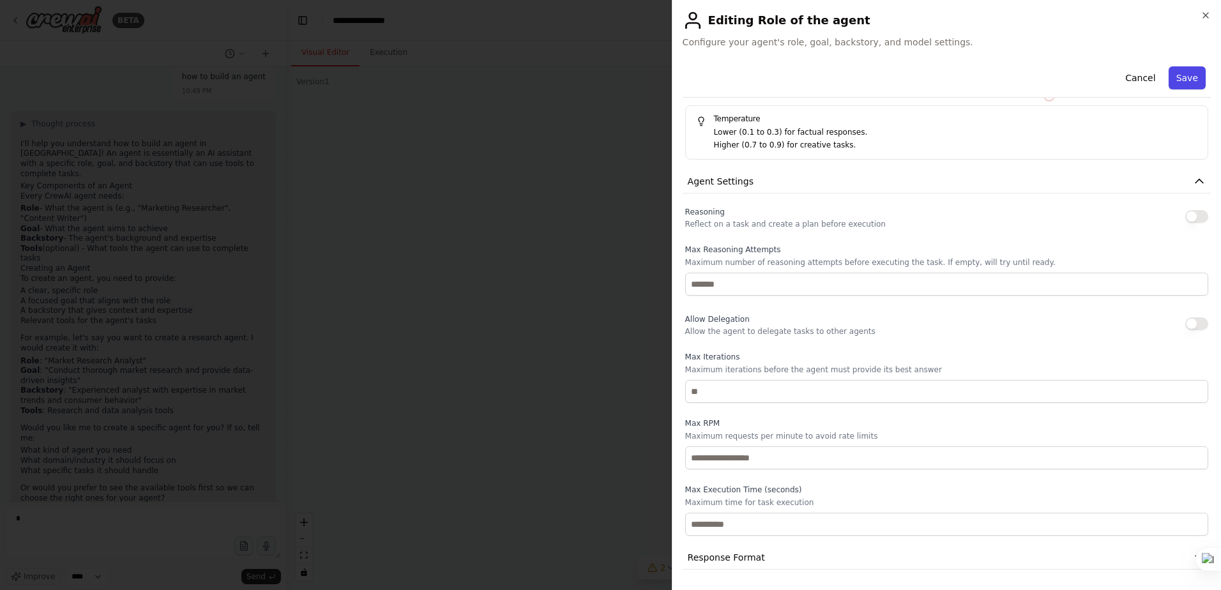
click at [1186, 80] on button "Save" at bounding box center [1187, 77] width 37 height 23
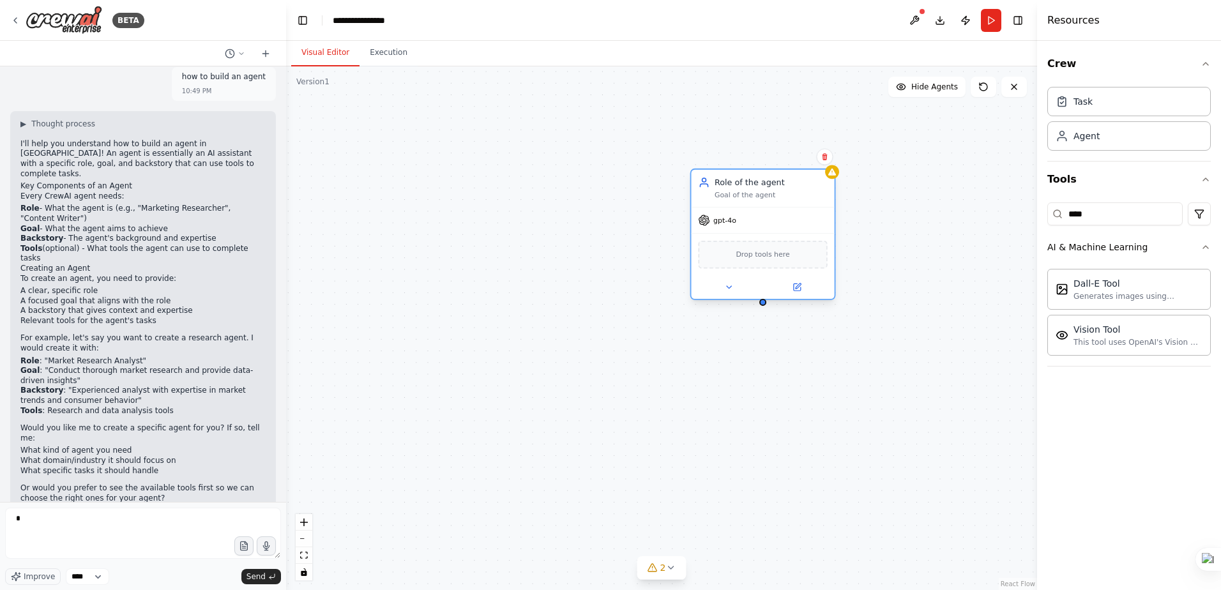
click at [754, 257] on span "Drop tools here" at bounding box center [763, 254] width 54 height 11
click at [740, 229] on div "gpt-4o" at bounding box center [762, 221] width 143 height 26
click at [740, 227] on div "gpt-4o" at bounding box center [762, 221] width 143 height 26
click at [728, 291] on icon at bounding box center [729, 287] width 10 height 10
click at [723, 286] on button at bounding box center [729, 287] width 66 height 14
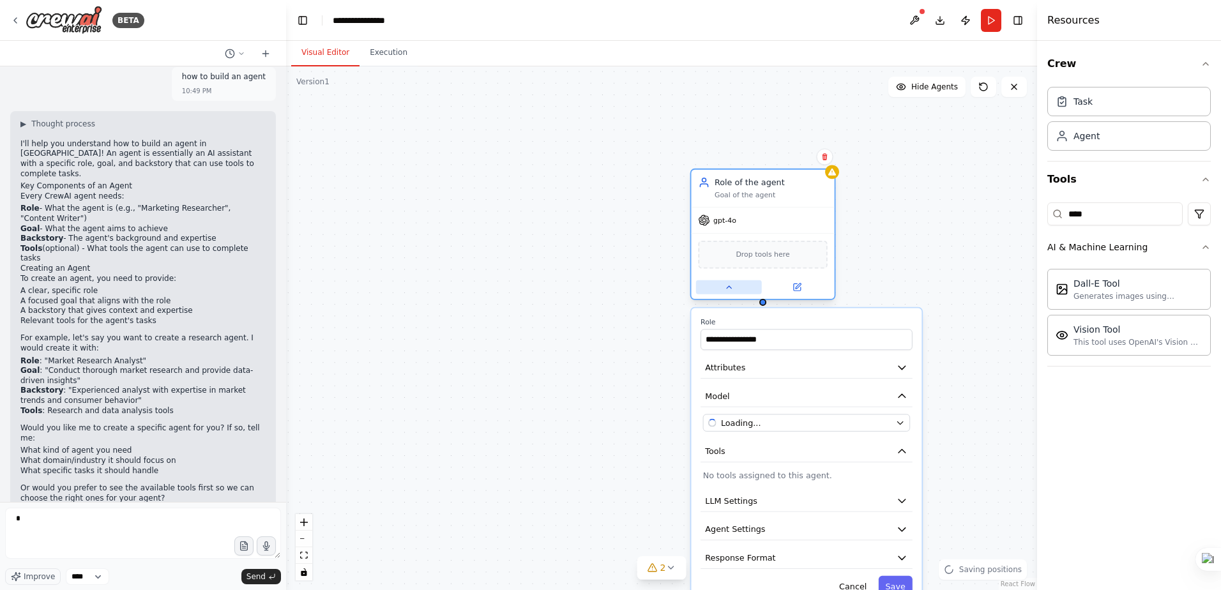
click at [723, 286] on button at bounding box center [729, 287] width 66 height 14
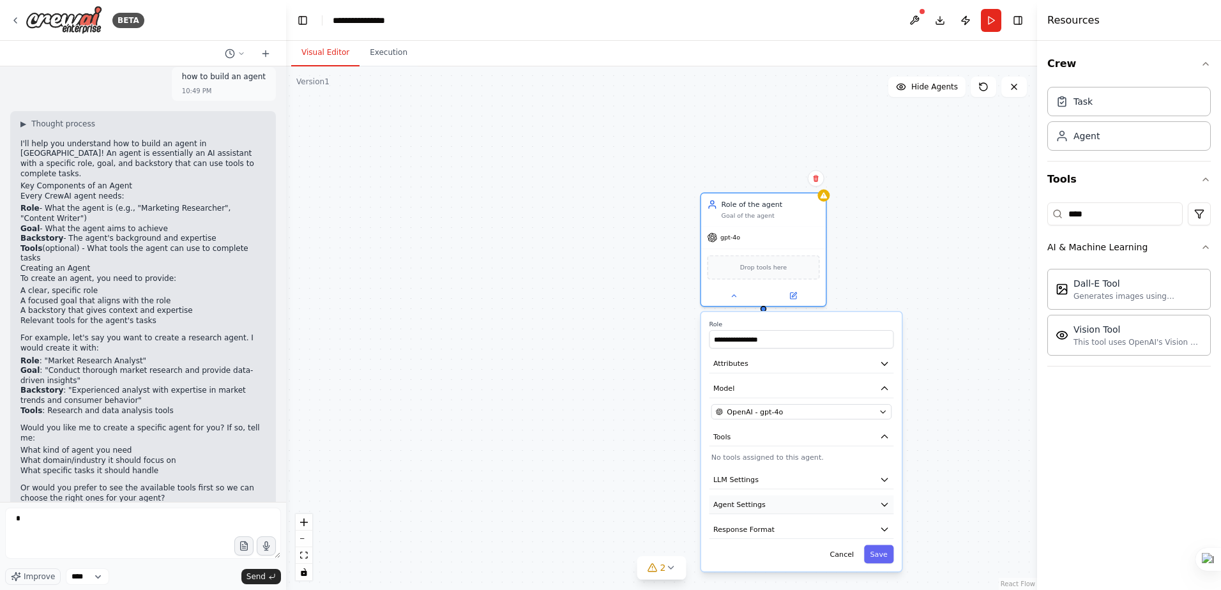
click at [832, 506] on button "Agent Settings" at bounding box center [802, 505] width 185 height 19
click at [816, 480] on button "LLM Settings" at bounding box center [802, 480] width 185 height 19
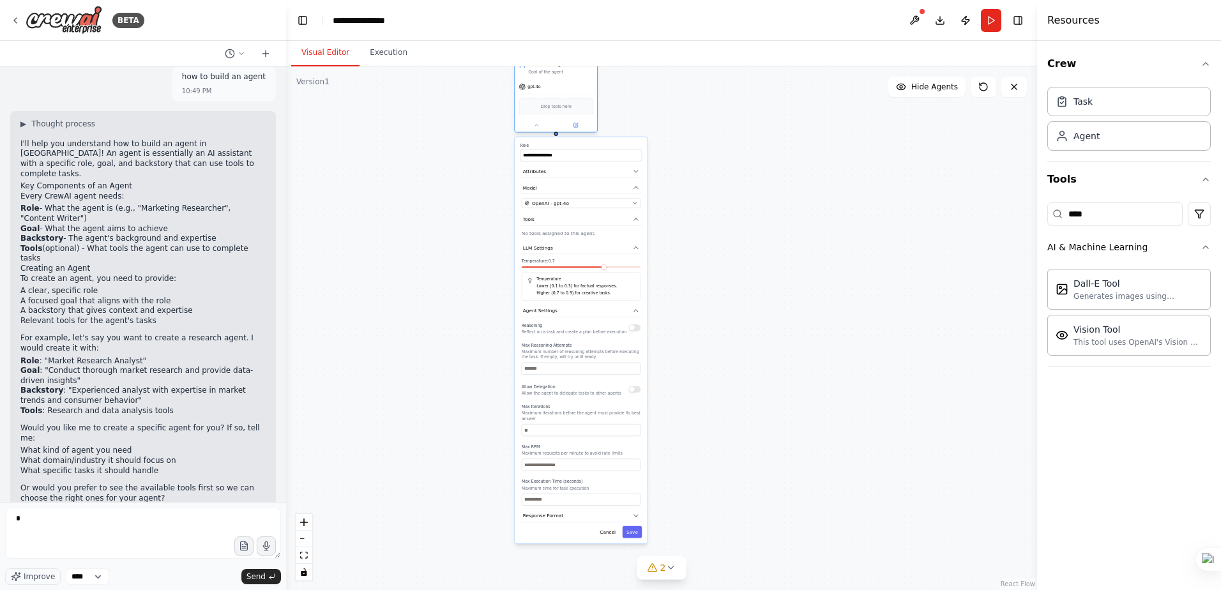
drag, startPoint x: 787, startPoint y: 315, endPoint x: 557, endPoint y: 72, distance: 335.2
click at [557, 72] on div "Role of the agent Goal of the agent" at bounding box center [560, 68] width 65 height 13
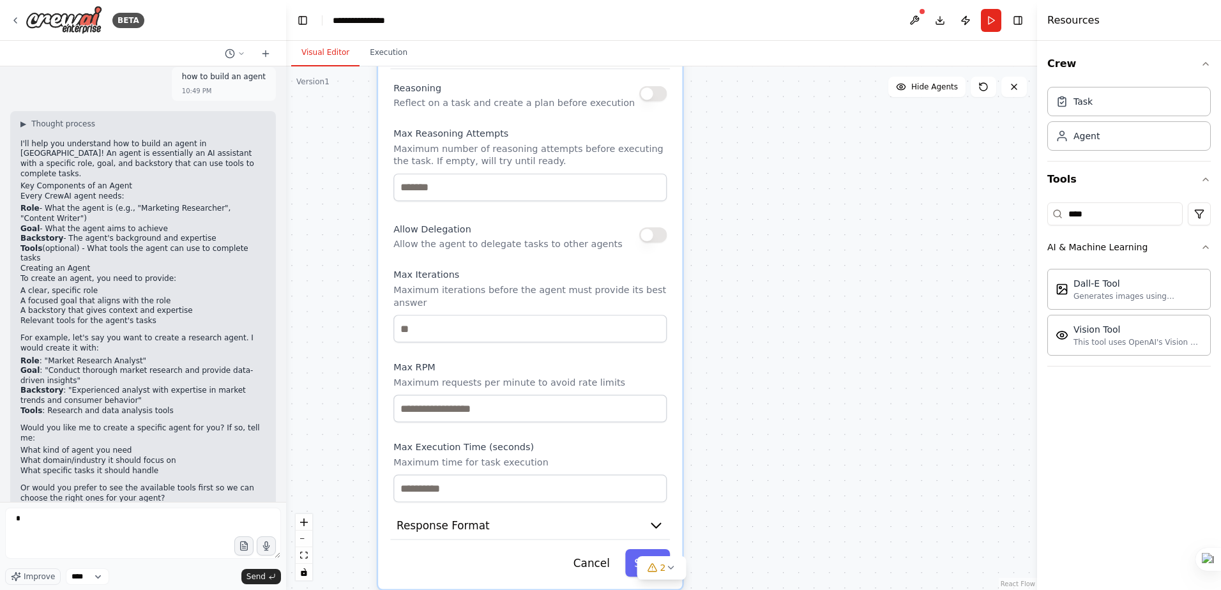
drag, startPoint x: 636, startPoint y: 456, endPoint x: 581, endPoint y: 273, distance: 191.5
click at [581, 273] on label "Max Iterations" at bounding box center [529, 275] width 273 height 12
click at [641, 549] on button "Save" at bounding box center [647, 562] width 45 height 27
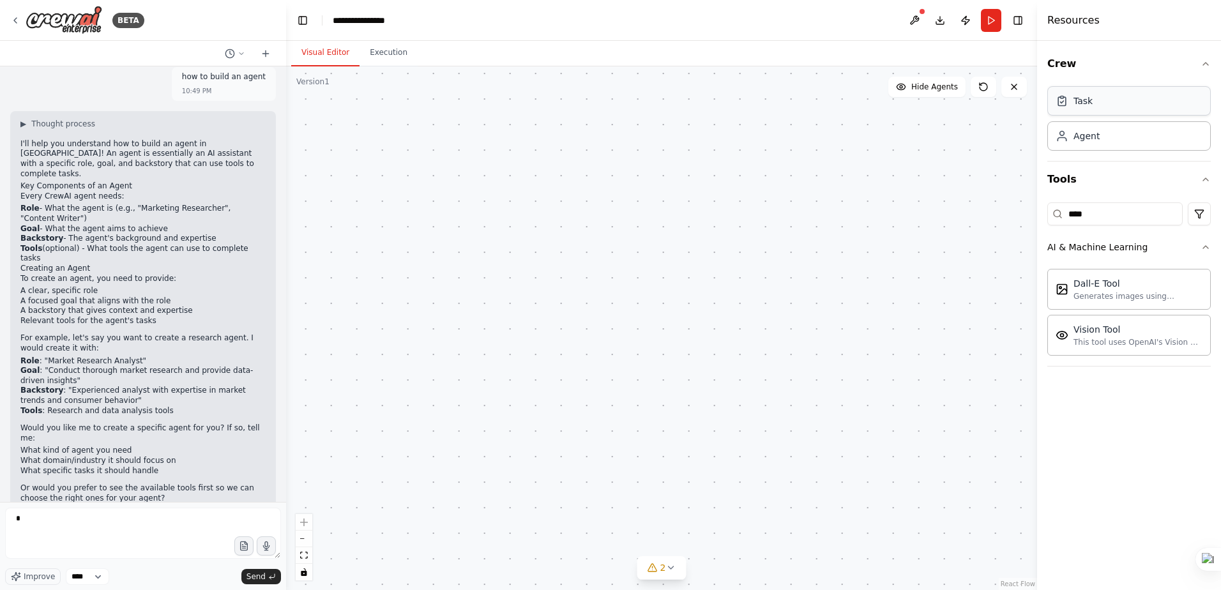
click at [1089, 109] on div "Task" at bounding box center [1128, 100] width 163 height 29
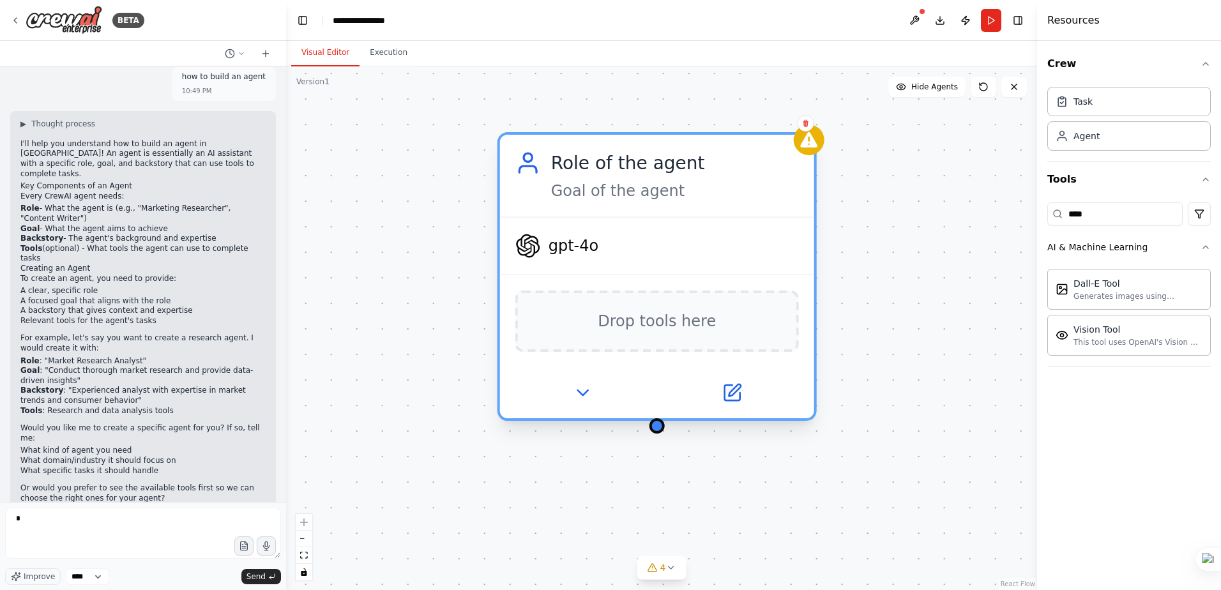
drag, startPoint x: 870, startPoint y: 219, endPoint x: 626, endPoint y: 165, distance: 249.8
click at [626, 165] on div "Role of the agent" at bounding box center [675, 163] width 248 height 26
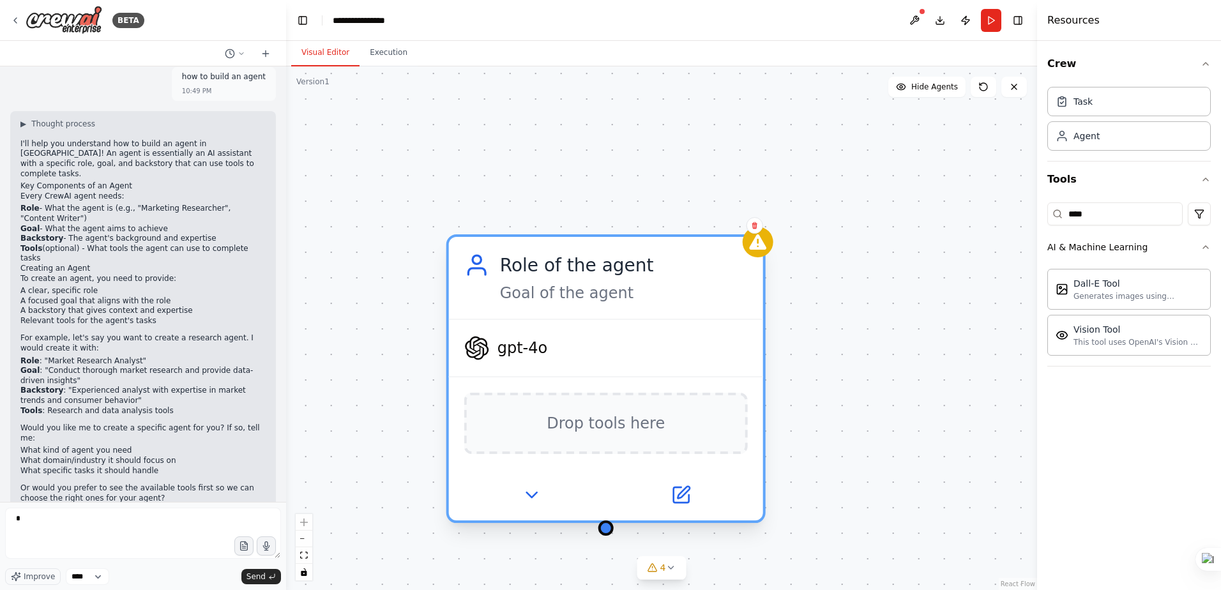
drag, startPoint x: 726, startPoint y: 223, endPoint x: 740, endPoint y: 307, distance: 85.5
click at [711, 323] on div "gpt-4o" at bounding box center [606, 348] width 314 height 56
click at [667, 429] on div "Drop tools here" at bounding box center [606, 423] width 284 height 61
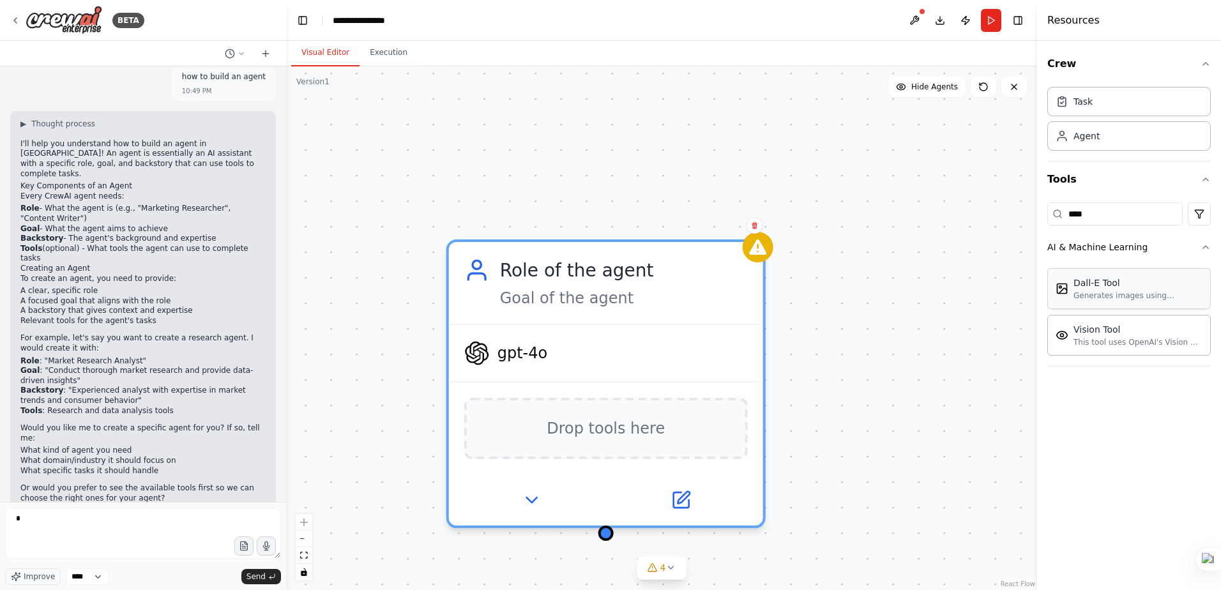
click at [1126, 289] on div "Dall-E Tool Generates images using OpenAI's Dall-E model." at bounding box center [1138, 289] width 129 height 24
drag, startPoint x: 1146, startPoint y: 216, endPoint x: 858, endPoint y: 202, distance: 288.4
click at [859, 202] on div "BETA Hello! I'm the CrewAI assistant. What kind of automation do you want to bu…" at bounding box center [610, 295] width 1221 height 590
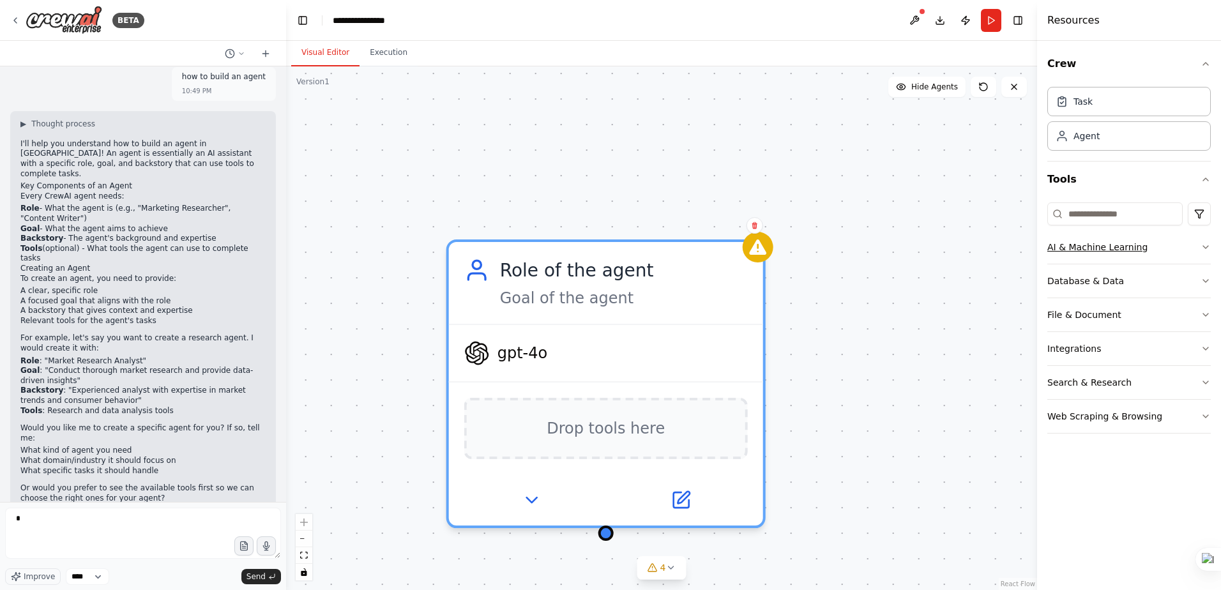
click at [1150, 252] on button "AI & Machine Learning" at bounding box center [1128, 247] width 163 height 33
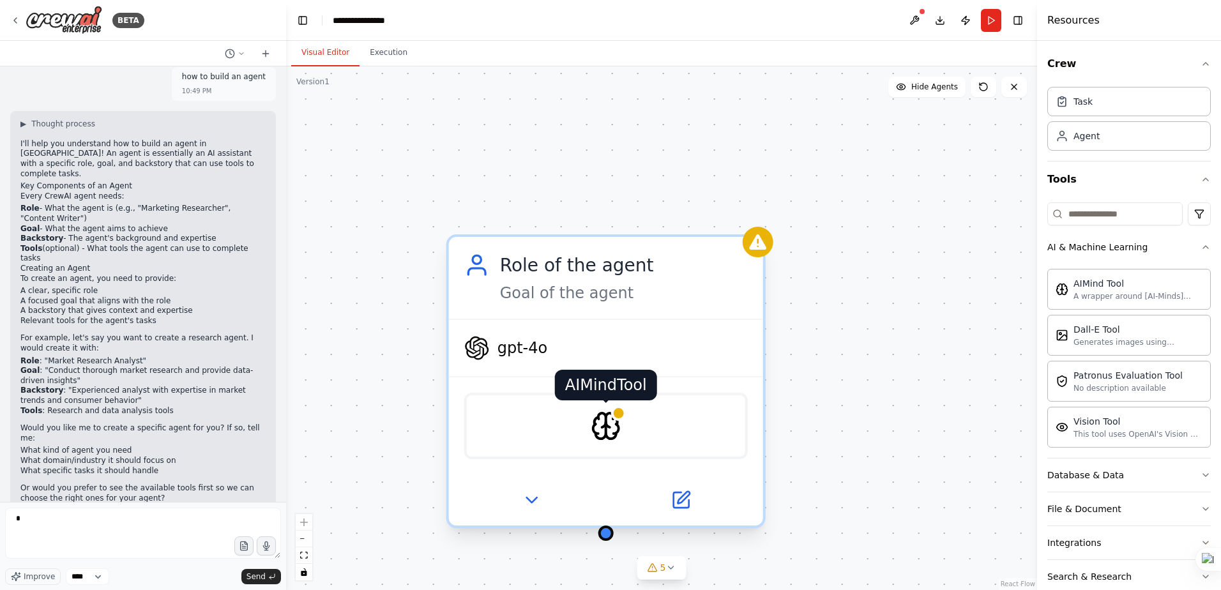
click at [619, 429] on img at bounding box center [606, 426] width 31 height 31
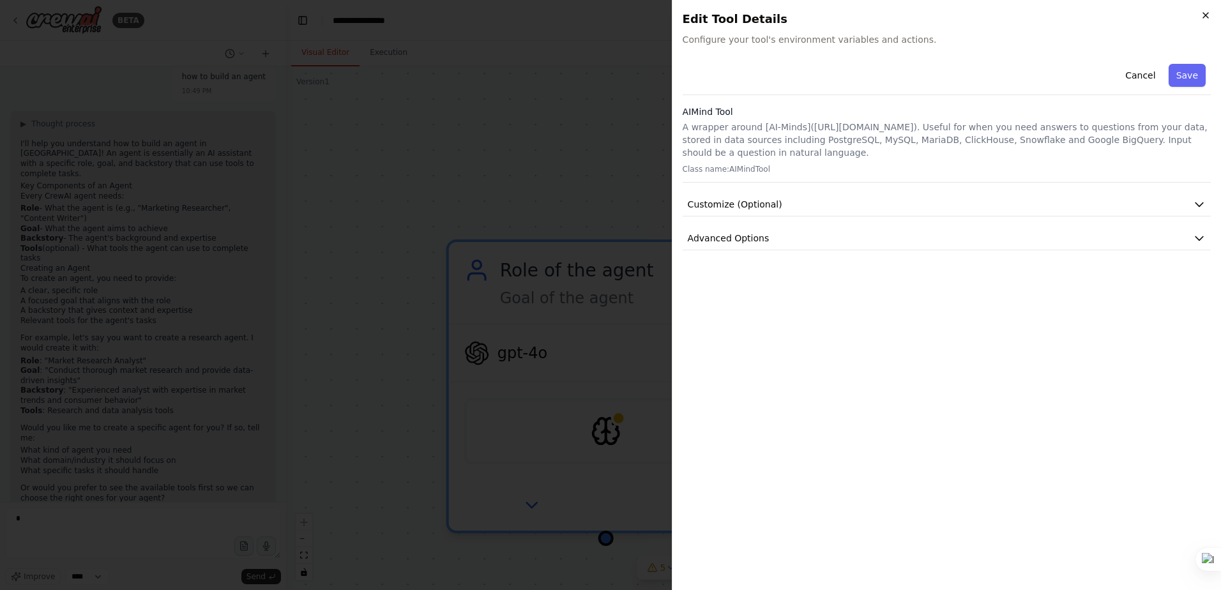
click at [1208, 11] on icon "button" at bounding box center [1206, 15] width 10 height 10
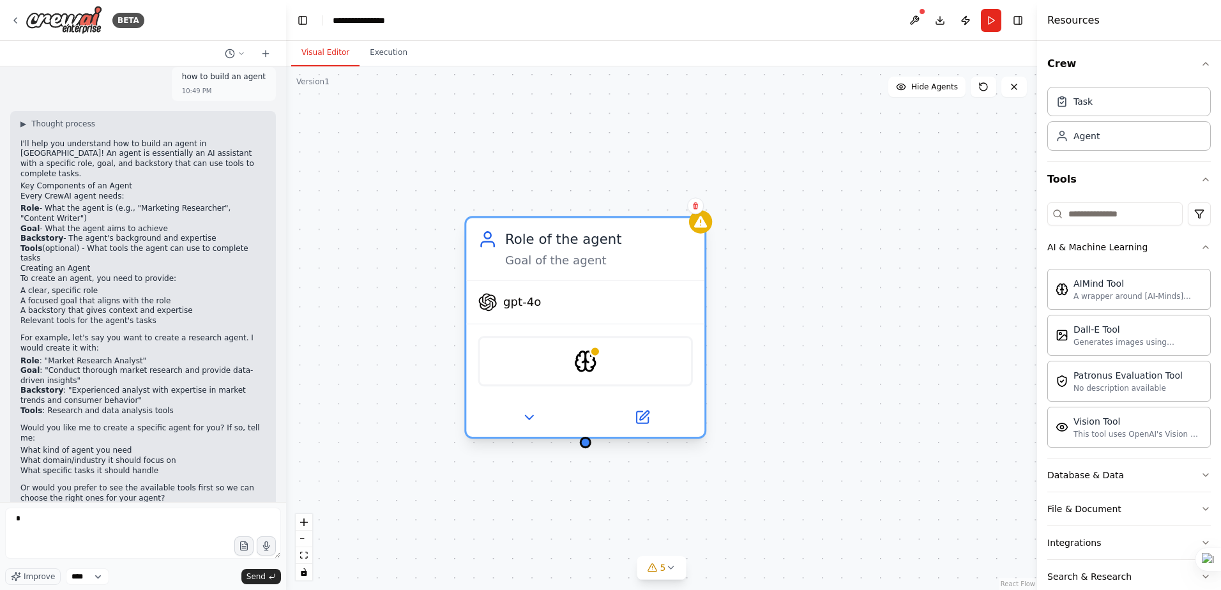
drag, startPoint x: 631, startPoint y: 289, endPoint x: 601, endPoint y: 209, distance: 85.3
click at [601, 218] on div "Role of the agent Goal of the agent" at bounding box center [585, 249] width 238 height 62
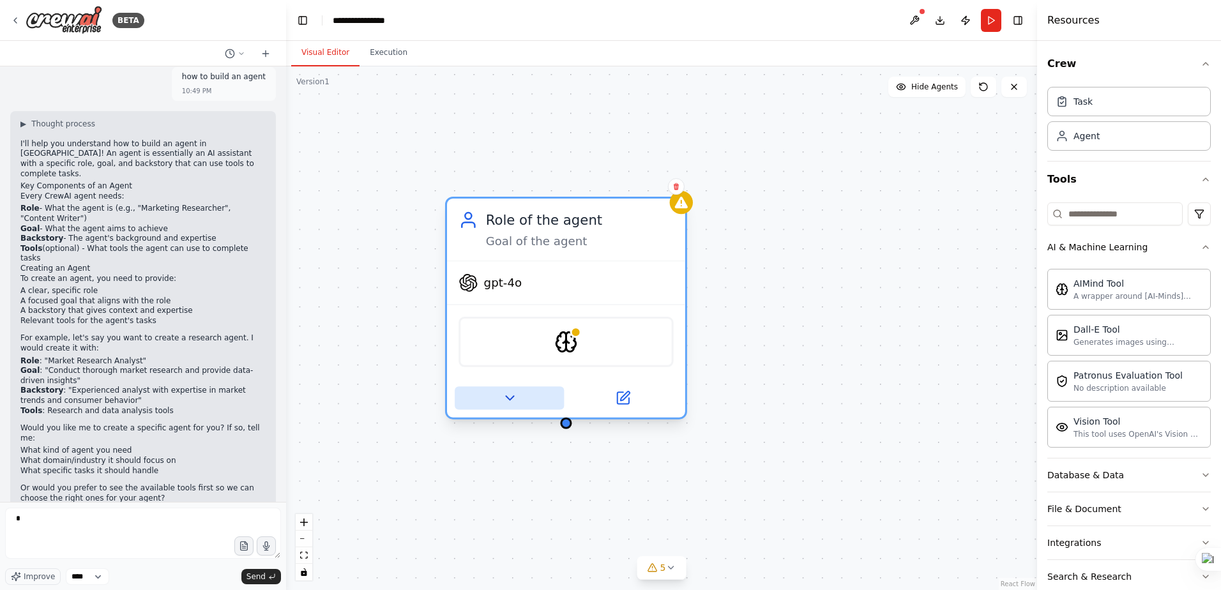
click at [509, 393] on icon at bounding box center [509, 397] width 15 height 15
click at [514, 397] on icon at bounding box center [509, 397] width 15 height 15
click at [592, 325] on div "AIMindTool" at bounding box center [566, 342] width 215 height 50
click at [575, 341] on img at bounding box center [565, 341] width 23 height 23
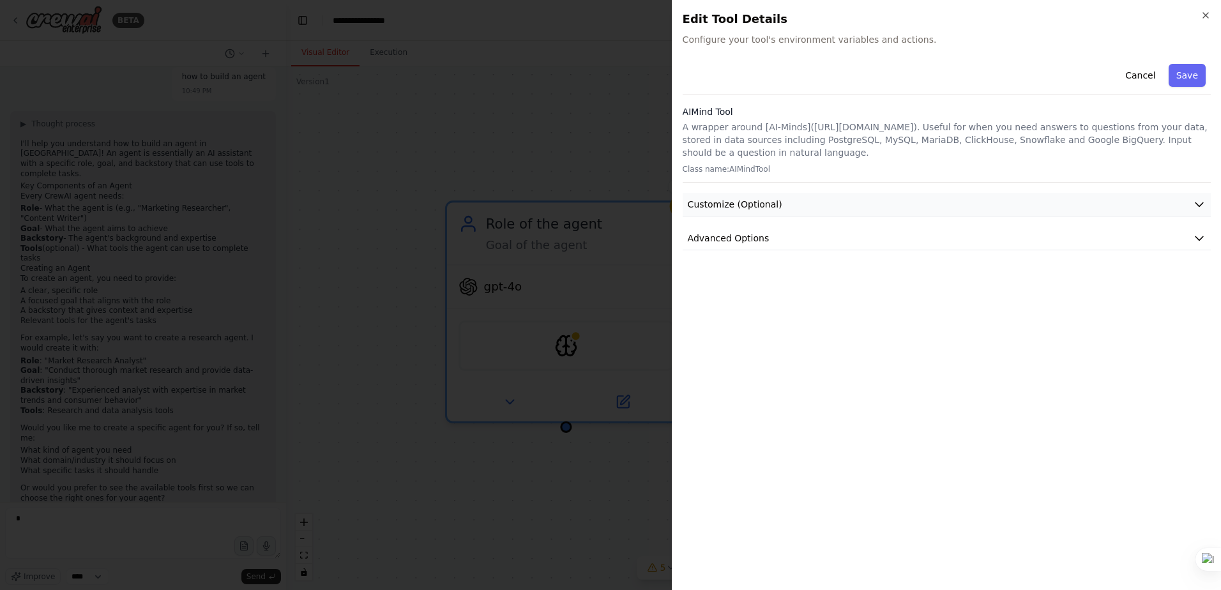
click at [757, 201] on span "Customize (Optional)" at bounding box center [735, 204] width 95 height 13
click at [744, 333] on span "Advanced Options" at bounding box center [729, 327] width 82 height 13
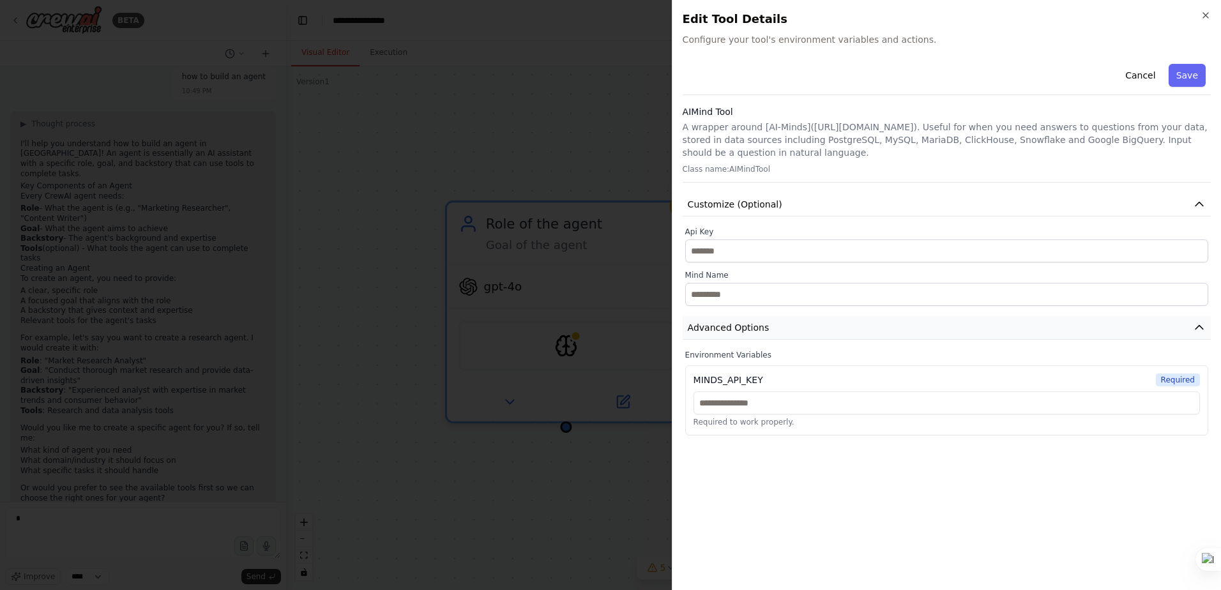
click at [744, 333] on span "Advanced Options" at bounding box center [729, 327] width 82 height 13
click at [1206, 11] on icon "button" at bounding box center [1206, 15] width 10 height 10
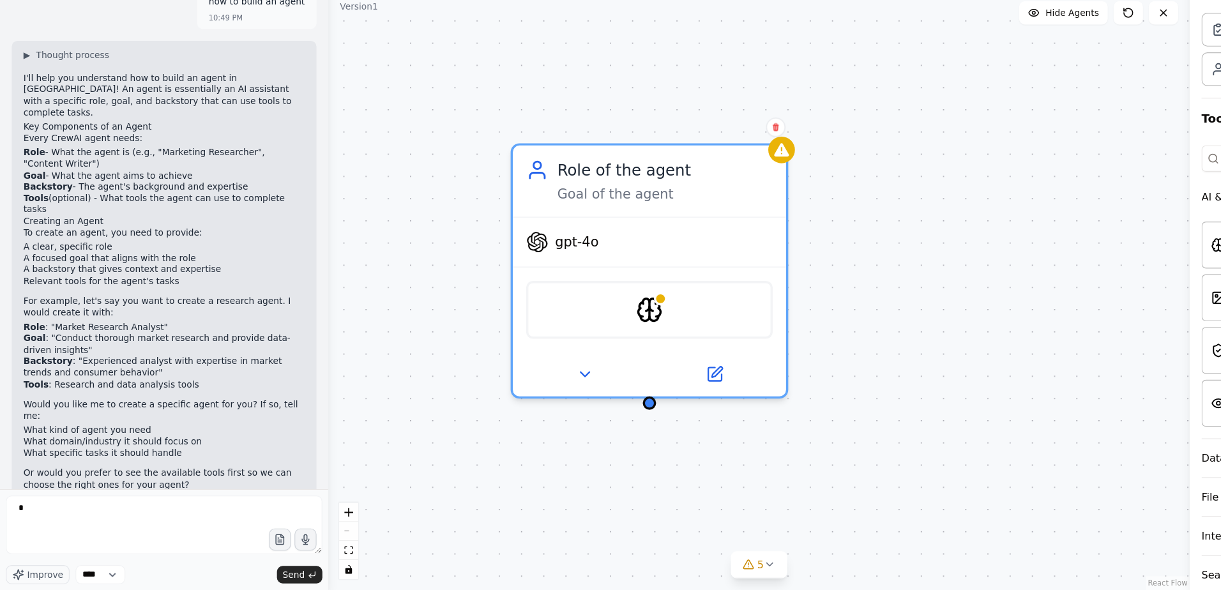
scroll to position [0, 0]
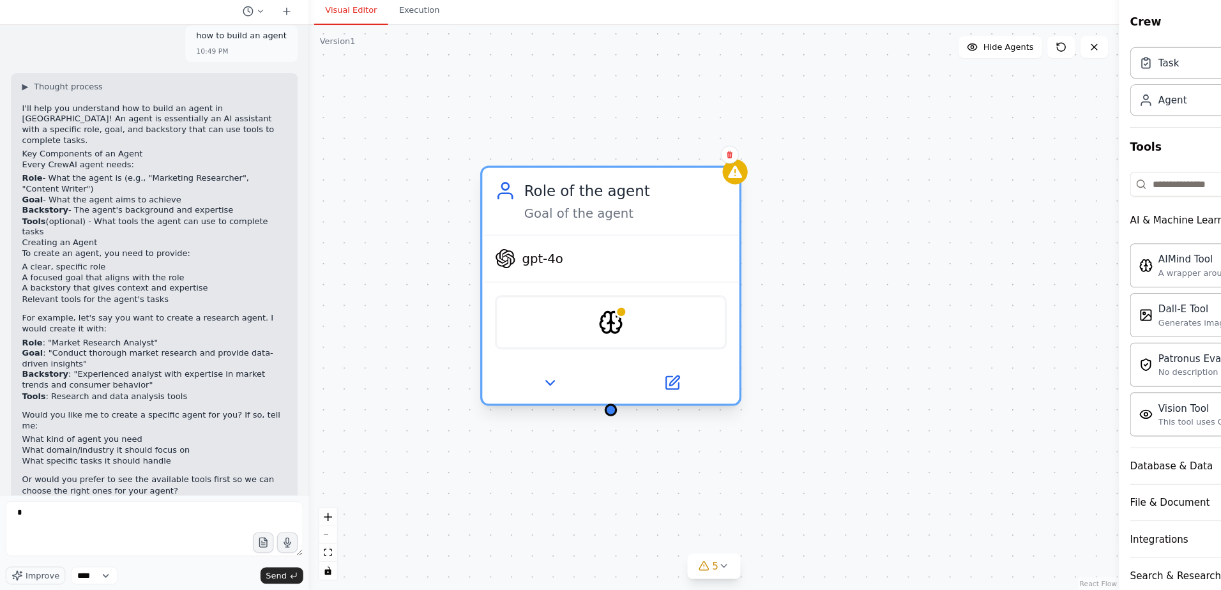
click at [540, 342] on div "AIMindTool" at bounding box center [566, 342] width 215 height 50
click at [585, 346] on div "AIMindTool" at bounding box center [566, 342] width 215 height 50
click at [579, 343] on div "AIMindTool" at bounding box center [566, 342] width 215 height 50
